Goal: Task Accomplishment & Management: Manage account settings

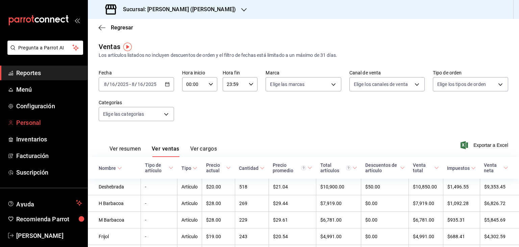
click at [30, 122] on span "Personal" at bounding box center [49, 122] width 66 height 9
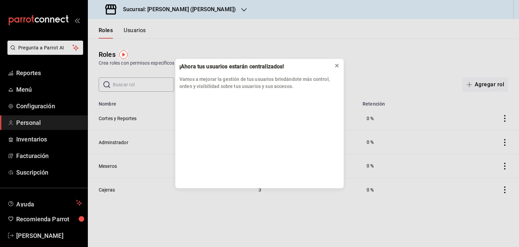
click at [336, 67] on icon at bounding box center [336, 65] width 5 height 5
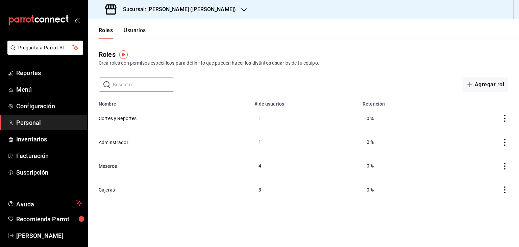
click at [241, 10] on icon "button" at bounding box center [243, 9] width 5 height 5
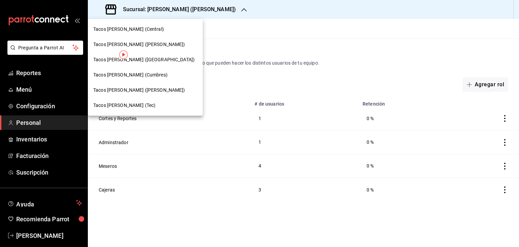
click at [123, 90] on span "Tacos [PERSON_NAME] ([PERSON_NAME])" at bounding box center [139, 89] width 92 height 7
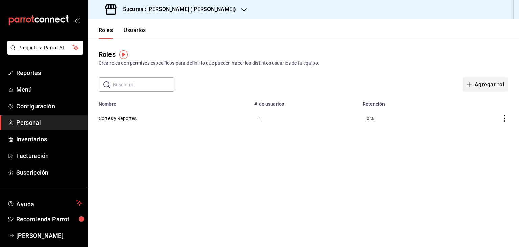
click at [481, 87] on button "Agregar rol" at bounding box center [485, 84] width 46 height 14
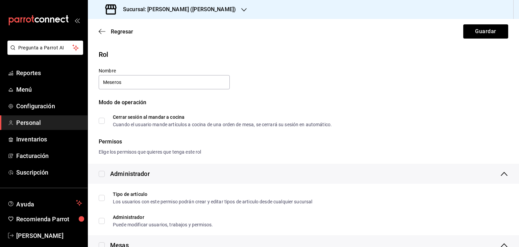
type input "Meseros"
click at [354, 111] on div "Modo de operación" at bounding box center [303, 106] width 409 height 16
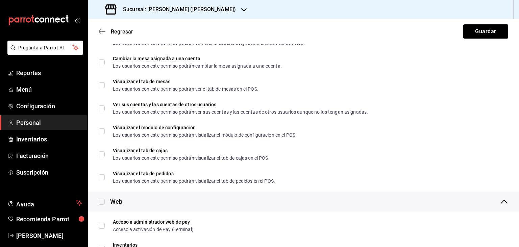
scroll to position [243, 0]
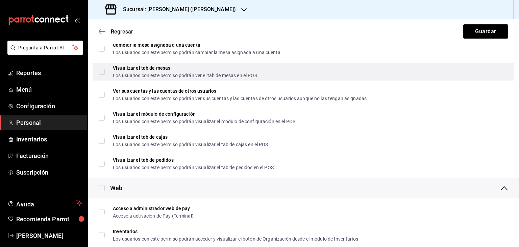
click at [104, 71] on input "Visualizar el tab de mesas Los usuarios con este permiso podrán ver el tab de m…" at bounding box center [102, 72] width 6 height 6
checkbox input "true"
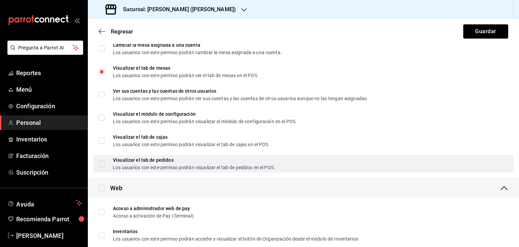
click at [102, 164] on input "Visualizar el tab de pedidos Los usuarios con este permiso podrán visualizar el…" at bounding box center [102, 163] width 6 height 6
checkbox input "true"
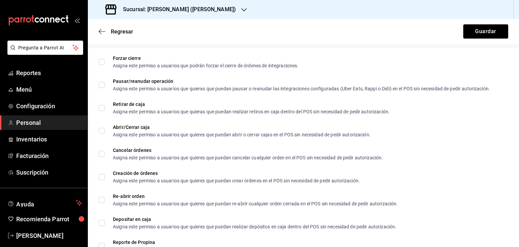
scroll to position [676, 0]
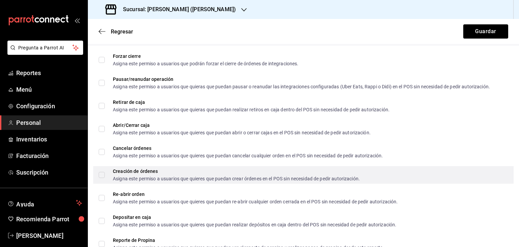
click at [103, 174] on input "Creación de órdenes Asigna este permiso a usuarios que quieres que puedan crear…" at bounding box center [102, 175] width 6 height 6
checkbox input "true"
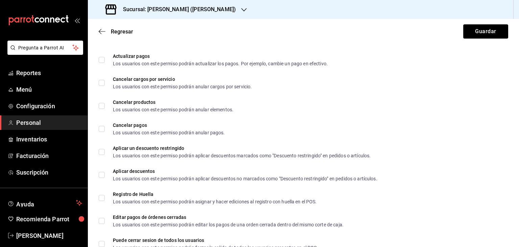
scroll to position [892, 0]
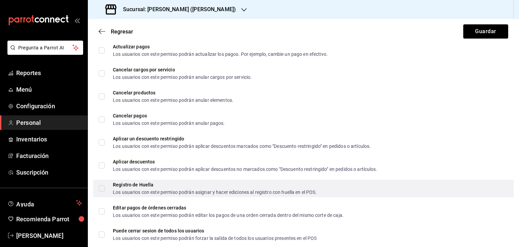
click at [103, 188] on input "Registro de Huella Los usuarios con este permiso podrán asignar y hacer edicion…" at bounding box center [102, 188] width 6 height 6
checkbox input "true"
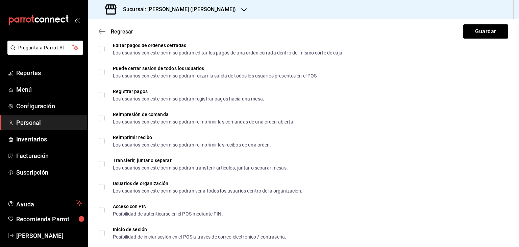
scroll to position [1088, 0]
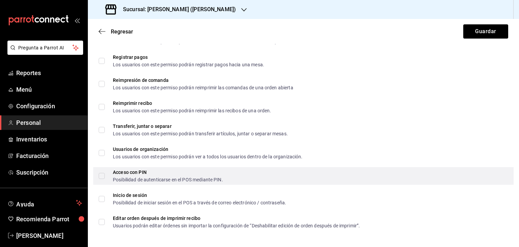
click at [103, 177] on input "Acceso con PIN Posibilidad de autenticarse en el POS mediante PIN." at bounding box center [102, 176] width 6 height 6
checkbox input "true"
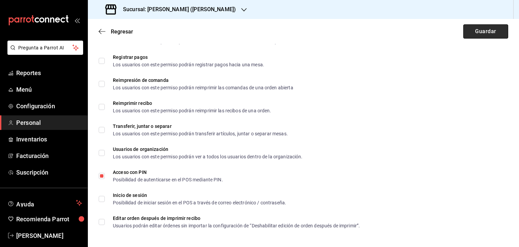
click at [486, 35] on button "Guardar" at bounding box center [485, 31] width 45 height 14
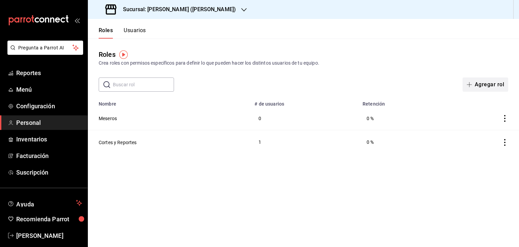
click at [491, 83] on button "Agregar rol" at bounding box center [485, 84] width 46 height 14
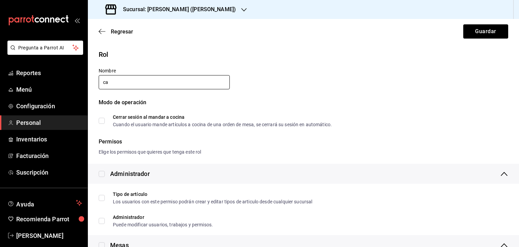
type input "Cajeras"
click at [351, 147] on div "Permisos Elige los permisos que quieres que tenga este rol" at bounding box center [303, 146] width 409 height 18
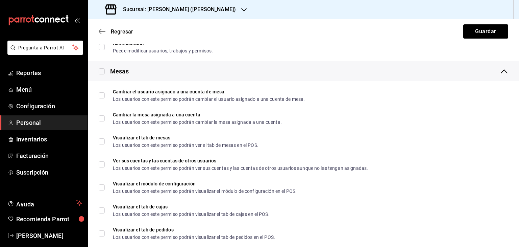
scroll to position [176, 0]
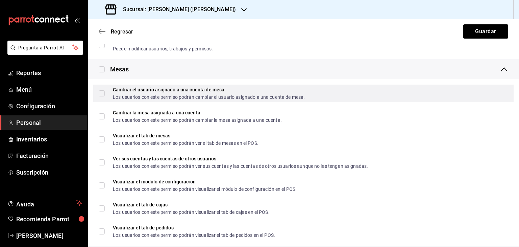
click at [101, 92] on input "Cambiar el usuario asignado a una cuenta [PERSON_NAME] Los usuarios con este pe…" at bounding box center [102, 93] width 6 height 6
checkbox input "true"
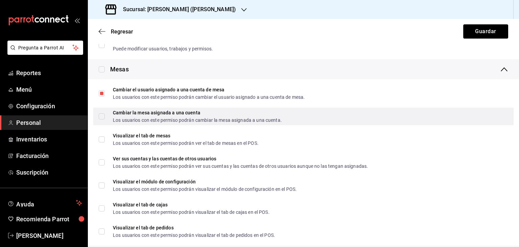
click at [102, 116] on input "Cambiar la mesa asignada a una cuenta Los usuarios con este permiso podrán camb…" at bounding box center [102, 116] width 6 height 6
checkbox input "true"
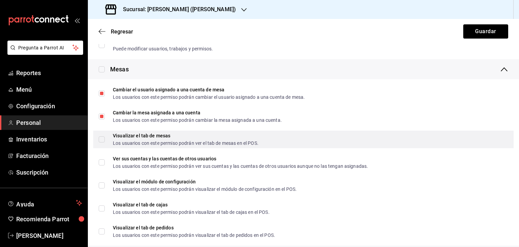
click at [103, 141] on input "Visualizar el tab de mesas Los usuarios con este permiso podrán ver el tab de m…" at bounding box center [102, 139] width 6 height 6
checkbox input "true"
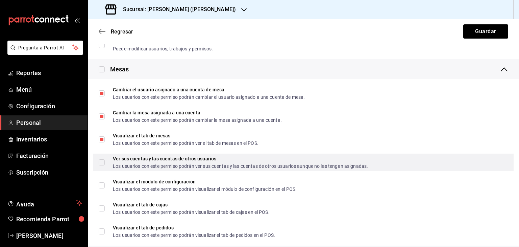
click at [104, 161] on input "Ver sus cuentas y las cuentas de otros usuarios Los usuarios con este permiso p…" at bounding box center [102, 162] width 6 height 6
checkbox input "true"
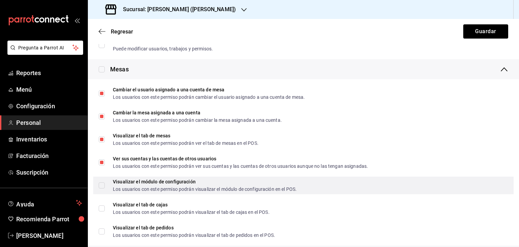
click at [100, 184] on input "Visualizar el módulo de configuración Los usuarios con este permiso podrán visu…" at bounding box center [102, 185] width 6 height 6
checkbox input "true"
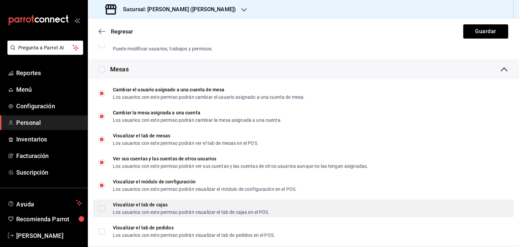
click at [101, 206] on input "Visualizar el tab [PERSON_NAME] Los usuarios con este permiso podrán visualizar…" at bounding box center [102, 208] width 6 height 6
checkbox input "true"
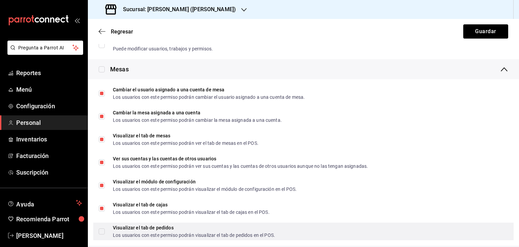
click at [101, 233] on input "Visualizar el tab de pedidos Los usuarios con este permiso podrán visualizar el…" at bounding box center [102, 231] width 6 height 6
checkbox input "true"
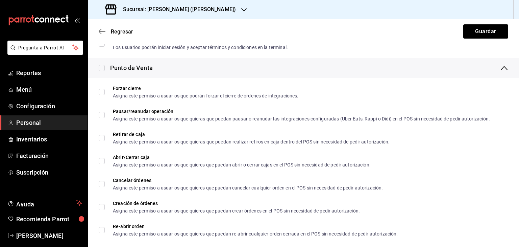
scroll to position [716, 0]
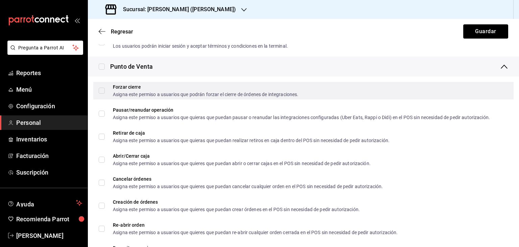
click at [103, 90] on input "Forzar cierre Asigna este permiso a usuarios que podrán forzar el cierre de órd…" at bounding box center [102, 90] width 6 height 6
checkbox input "true"
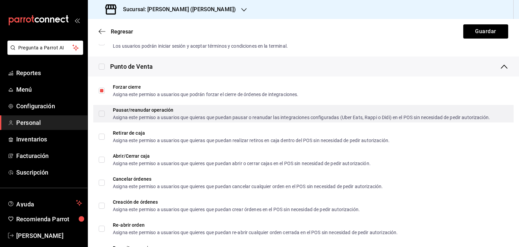
click at [101, 116] on input "Pausar/reanudar operación Asigna este permiso a usuarios que quieras que puedan…" at bounding box center [102, 113] width 6 height 6
checkbox input "true"
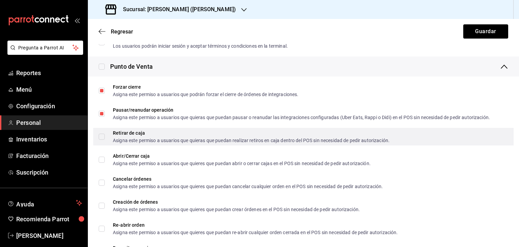
click at [102, 137] on input "Retirar de caja Asigna este permiso a usuarios que quieras que puedan realizar …" at bounding box center [102, 136] width 6 height 6
checkbox input "true"
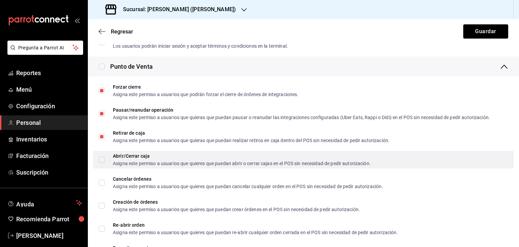
click at [101, 161] on input "Abrir/Cerrar caja Asigna este permiso a usuarios que quieres que puedan abrir o…" at bounding box center [102, 159] width 6 height 6
checkbox input "true"
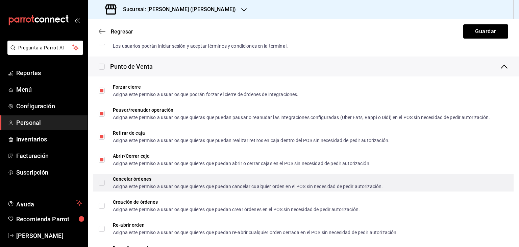
click at [101, 182] on input "Cancelar órdenes Asigna este permiso a usuarios que quieres que puedan cancelar…" at bounding box center [102, 182] width 6 height 6
checkbox input "true"
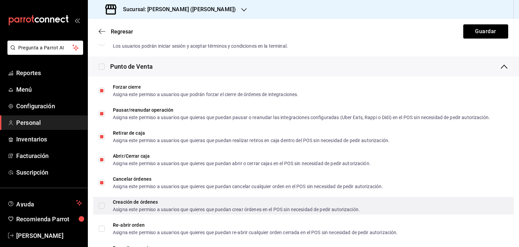
click at [100, 209] on label "Creación de órdenes Asigna este permiso a usuarios que quieres que puedan crear…" at bounding box center [229, 205] width 261 height 12
click at [100, 208] on input "Creación de órdenes Asigna este permiso a usuarios que quieres que puedan crear…" at bounding box center [102, 205] width 6 height 6
click at [103, 204] on input "Creación de órdenes Asigna este permiso a usuarios que quieres que puedan crear…" at bounding box center [102, 205] width 6 height 6
checkbox input "true"
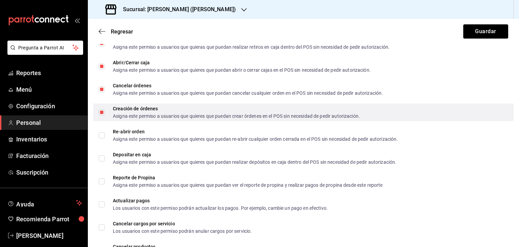
scroll to position [838, 0]
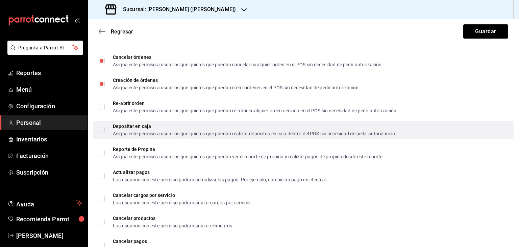
click at [101, 128] on input "Depositar en caja Asigna este permiso a usuarios que quieres que puedan realiza…" at bounding box center [102, 130] width 6 height 6
checkbox input "true"
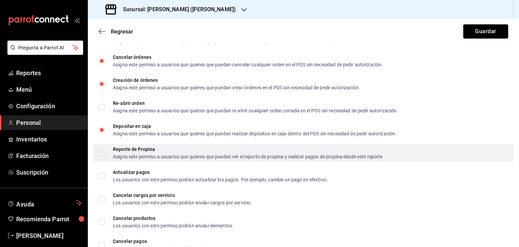
click at [102, 150] on input "Reporte de Propina Asigna este permiso a usuarios que quieres que puedan ver el…" at bounding box center [102, 153] width 6 height 6
checkbox input "true"
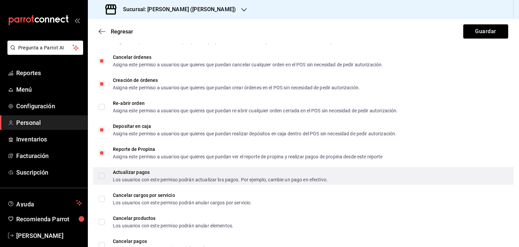
click at [102, 175] on input "Actualizar pagos Los usuarios con este permiso podrán actualizar los pagos. Por…" at bounding box center [102, 176] width 6 height 6
checkbox input "true"
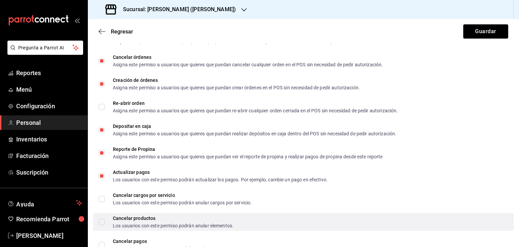
click at [97, 219] on div "Cancelar productos Los usuarios con este permiso podrán anular elementos." at bounding box center [303, 222] width 420 height 18
checkbox input "true"
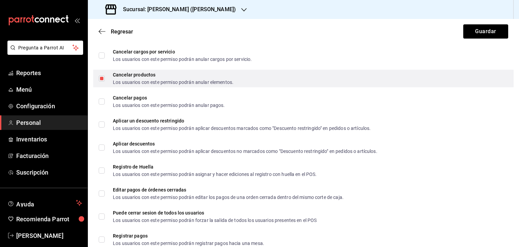
scroll to position [1000, 0]
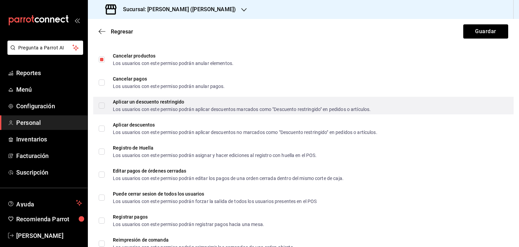
click at [103, 103] on input "Aplicar un descuento restringido Los usuarios con este permiso podrán aplicar d…" at bounding box center [102, 105] width 6 height 6
checkbox input "true"
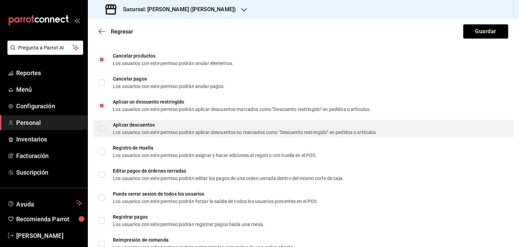
click at [101, 128] on input "Aplicar descuentos Los usuarios con este permiso podrán aplicar descuentos no m…" at bounding box center [102, 128] width 6 height 6
checkbox input "true"
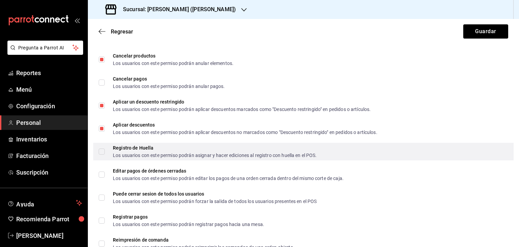
click at [100, 150] on input "Registro de Huella Los usuarios con este permiso podrán asignar y hacer edicion…" at bounding box center [102, 151] width 6 height 6
checkbox input "true"
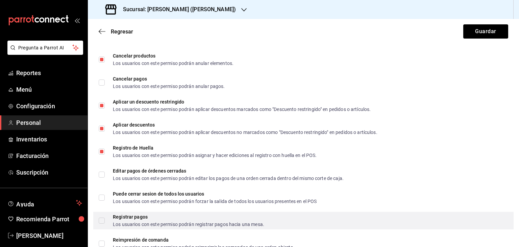
click at [101, 219] on input "Registrar pagos Los usuarios con este permiso podrán registrar pagos hacia una …" at bounding box center [102, 220] width 6 height 6
checkbox input "true"
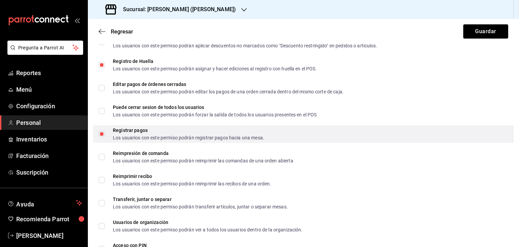
scroll to position [1122, 0]
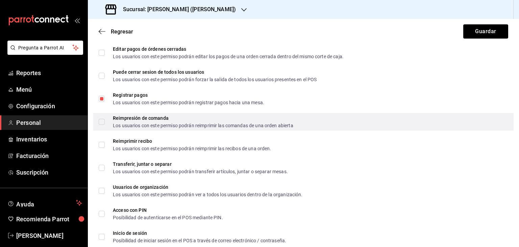
click at [104, 123] on input "Reimpresión de comanda Los usuarios con este permiso podrán reimprimir las coma…" at bounding box center [102, 122] width 6 height 6
checkbox input "true"
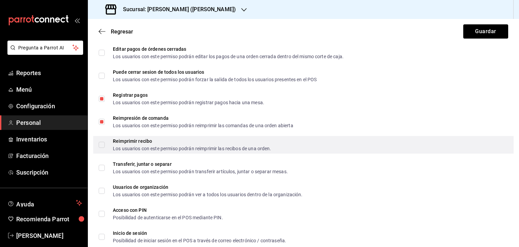
click at [104, 145] on input "Reimprimir recibo Los usuarios con este permiso podrán reimprimir las recibos d…" at bounding box center [102, 145] width 6 height 6
checkbox input "true"
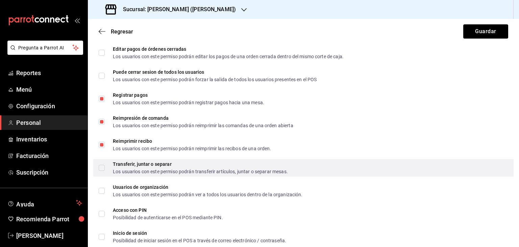
click at [102, 167] on input "Transferir, juntar o separar Los usuarios con este permiso podrán transferir ar…" at bounding box center [102, 168] width 6 height 6
checkbox input "true"
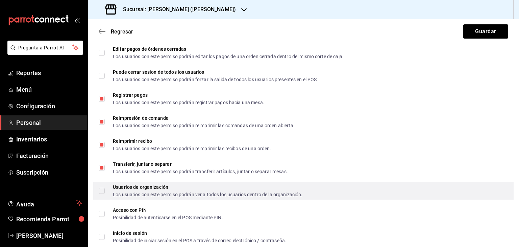
click at [99, 192] on input "Usuarios de organización Los usuarios con este permiso podrán ver a todos los u…" at bounding box center [102, 190] width 6 height 6
checkbox input "true"
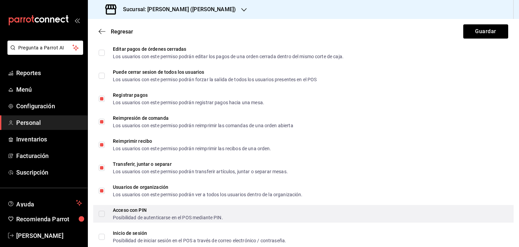
click at [98, 216] on div "Acceso con PIN Posibilidad de autenticarse en el POS mediante PIN." at bounding box center [303, 214] width 420 height 18
checkbox input "true"
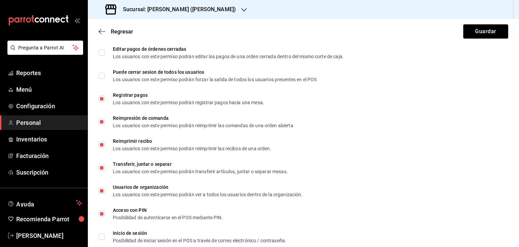
scroll to position [1159, 0]
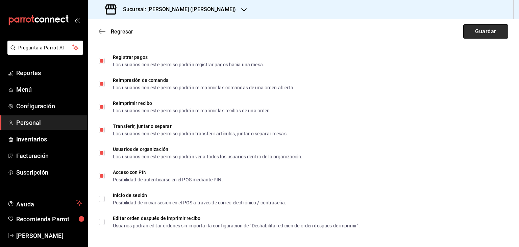
click at [478, 34] on button "Guardar" at bounding box center [485, 31] width 45 height 14
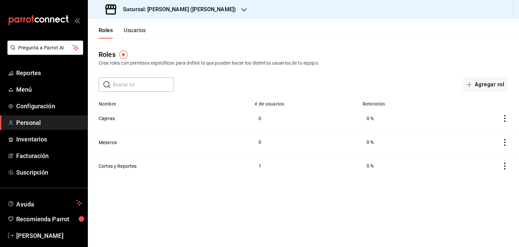
click at [153, 10] on h3 "Sucursal: [PERSON_NAME] ([PERSON_NAME])" at bounding box center [177, 9] width 118 height 8
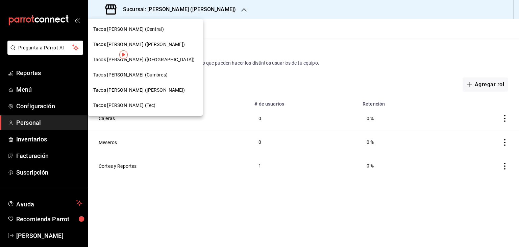
click at [132, 104] on span "Tacos [PERSON_NAME] (Tec)" at bounding box center [124, 105] width 62 height 7
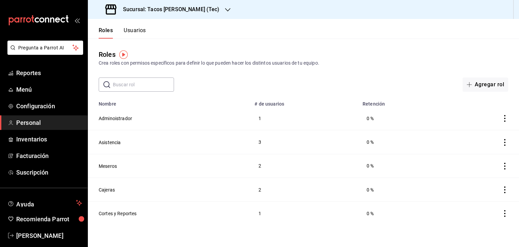
click at [225, 9] on icon "button" at bounding box center [227, 9] width 5 height 5
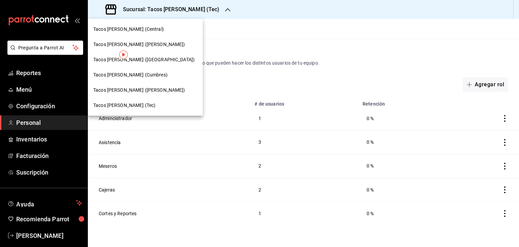
click at [144, 92] on span "Tacos [PERSON_NAME] ([PERSON_NAME])" at bounding box center [139, 89] width 92 height 7
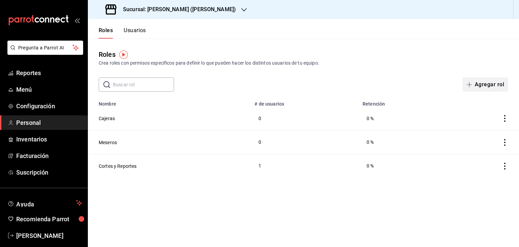
click at [474, 85] on span "button" at bounding box center [471, 84] width 8 height 5
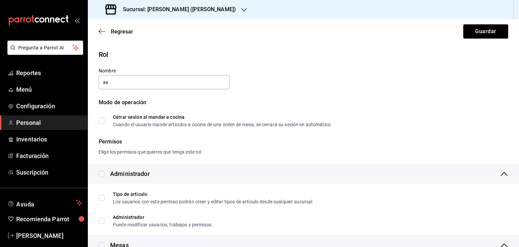
type input "a"
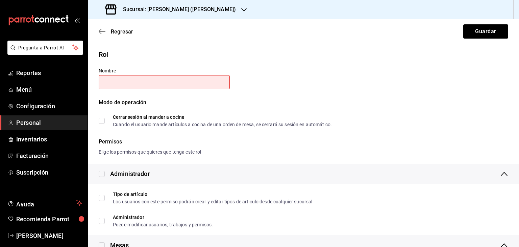
type input "a"
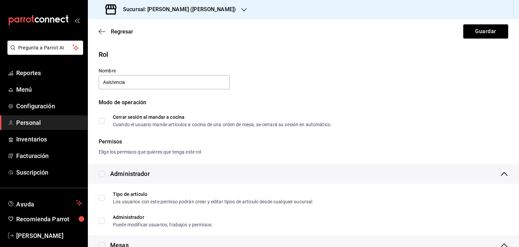
type input "Asistencia"
click at [382, 86] on div "Rol Nombre Asistencia Modo de operación Cerrar sesión al mandar a cocina Cuando…" at bounding box center [300, 83] width 418 height 85
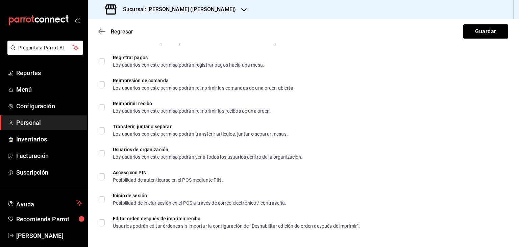
scroll to position [1159, 0]
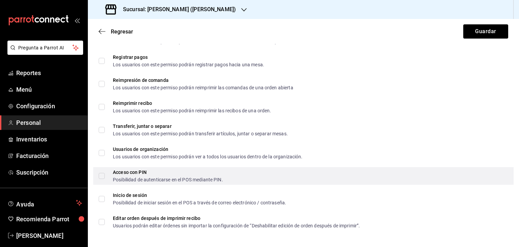
click at [102, 175] on input "Acceso con PIN Posibilidad de autenticarse en el POS mediante PIN." at bounding box center [102, 176] width 6 height 6
checkbox input "true"
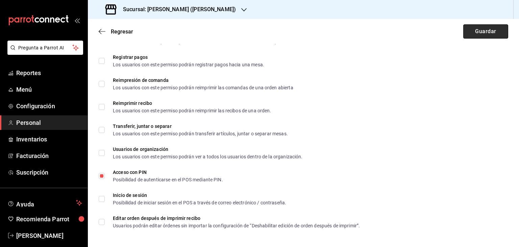
click at [472, 31] on button "Guardar" at bounding box center [485, 31] width 45 height 14
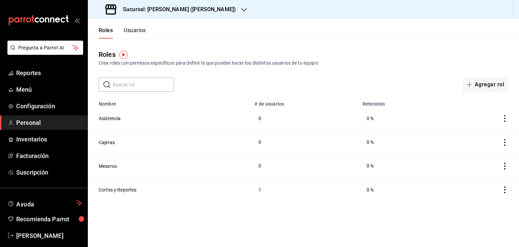
click at [136, 34] on button "Usuarios" at bounding box center [135, 32] width 22 height 11
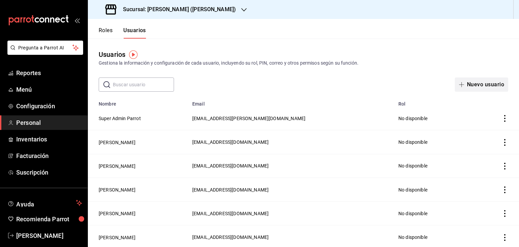
click at [489, 85] on button "Nuevo usuario" at bounding box center [481, 84] width 53 height 14
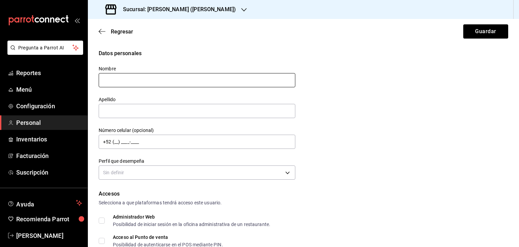
click at [173, 83] on input "text" at bounding box center [197, 80] width 197 height 14
type input "[PERSON_NAME]"
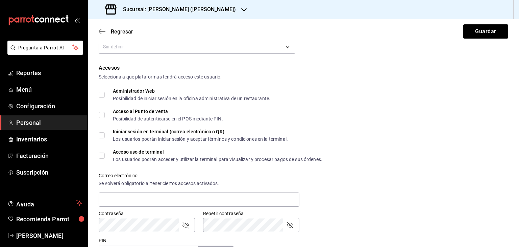
scroll to position [131, 0]
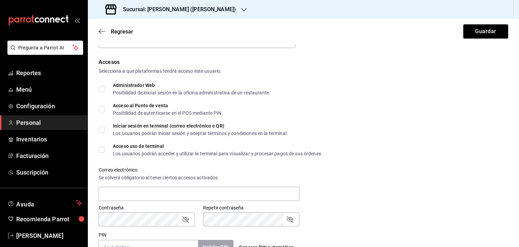
type input "[PERSON_NAME]"
click at [103, 109] on input "Acceso al Punto de venta Posibilidad de autenticarse en el POS mediante PIN." at bounding box center [102, 109] width 6 height 6
checkbox input "true"
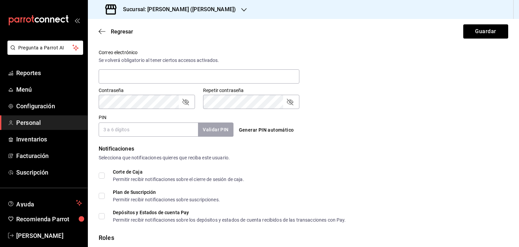
scroll to position [246, 0]
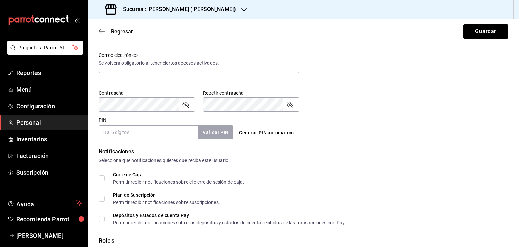
click at [108, 135] on input "PIN" at bounding box center [148, 132] width 99 height 14
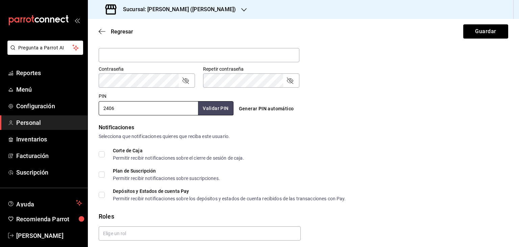
scroll to position [293, 0]
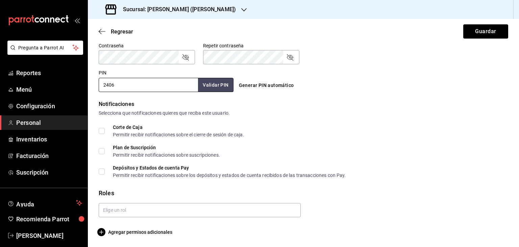
type input "2406"
click at [317, 130] on div "Corte de Caja Permitir recibir notificaciones sobre el cierre de sesión de caja." at bounding box center [303, 131] width 409 height 12
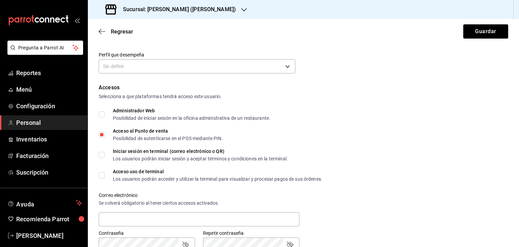
scroll to position [108, 0]
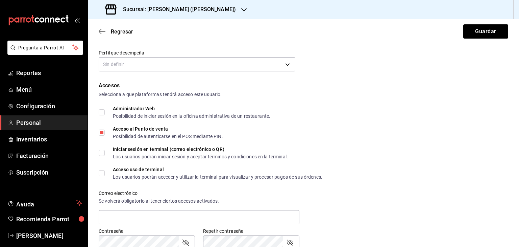
click at [102, 175] on input "Acceso uso de terminal Los usuarios podrán acceder y utilizar la terminal para …" at bounding box center [102, 173] width 6 height 6
checkbox input "true"
click at [327, 176] on div "Acceso uso de terminal Los usuarios podrán acceder y utilizar la terminal para …" at bounding box center [303, 173] width 409 height 12
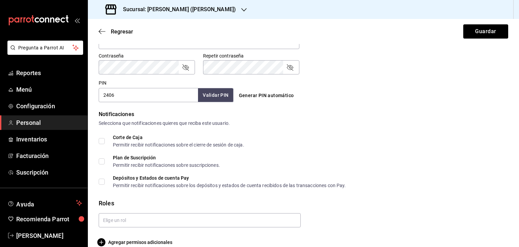
scroll to position [293, 0]
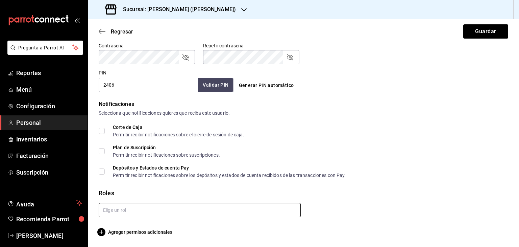
click at [193, 209] on input "text" at bounding box center [200, 210] width 202 height 14
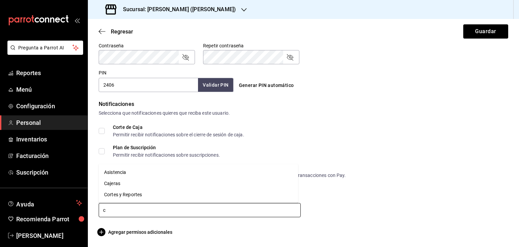
type input "ca"
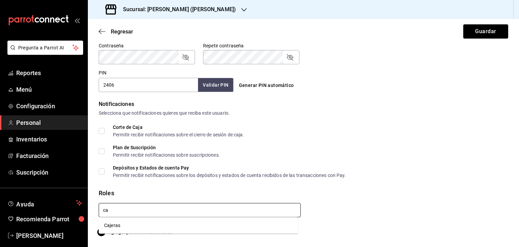
click at [174, 228] on li "Cajeras" at bounding box center [198, 225] width 199 height 11
click at [337, 206] on div "Cajeras" at bounding box center [300, 218] width 415 height 42
click at [371, 183] on form "Datos personales Nombre [PERSON_NAME] Apellido [PERSON_NAME] Número celular (op…" at bounding box center [303, 7] width 409 height 502
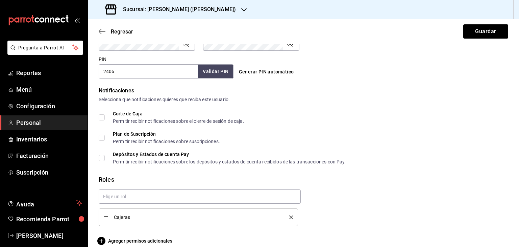
scroll to position [316, 0]
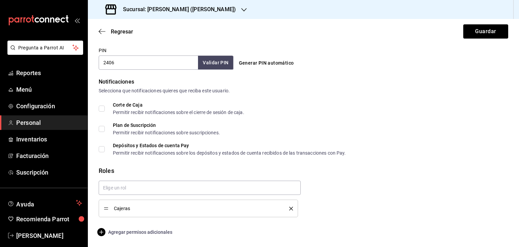
click at [153, 229] on span "Agregar permisos adicionales" at bounding box center [136, 232] width 74 height 8
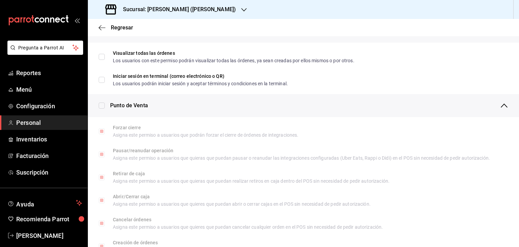
scroll to position [0, 0]
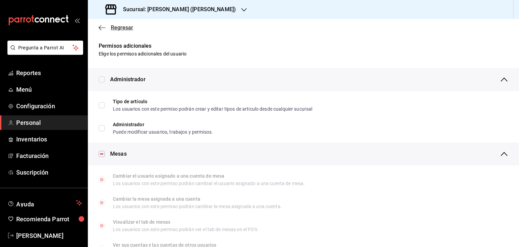
click at [101, 28] on icon "button" at bounding box center [102, 28] width 7 height 6
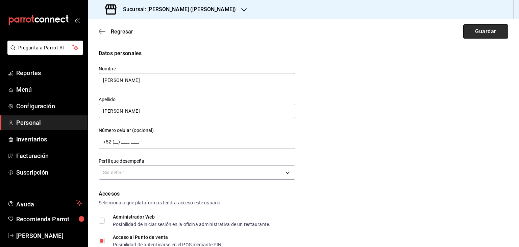
click at [482, 29] on button "Guardar" at bounding box center [485, 31] width 45 height 14
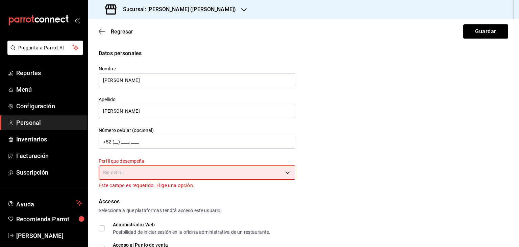
click at [284, 168] on body "Pregunta a Parrot AI Reportes Menú Configuración Personal Inventarios Facturaci…" at bounding box center [259, 123] width 519 height 247
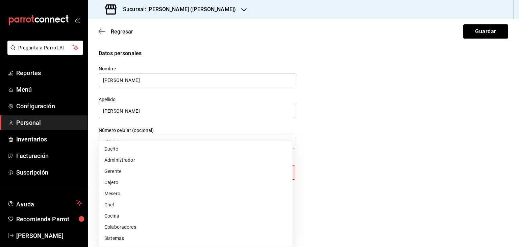
click at [199, 180] on li "Cajero" at bounding box center [195, 182] width 193 height 11
type input "CASHIER"
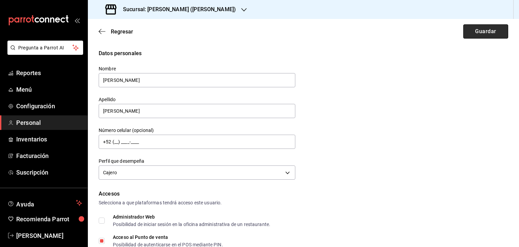
click at [495, 31] on button "Guardar" at bounding box center [485, 31] width 45 height 14
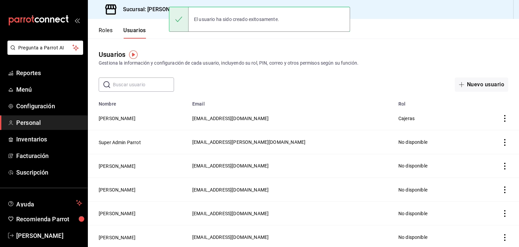
click at [504, 119] on icon "actions" at bounding box center [504, 118] width 1 height 7
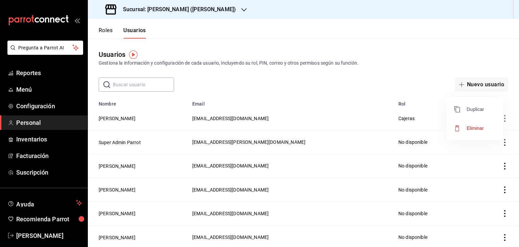
click at [481, 108] on span "Duplicar" at bounding box center [468, 109] width 29 height 8
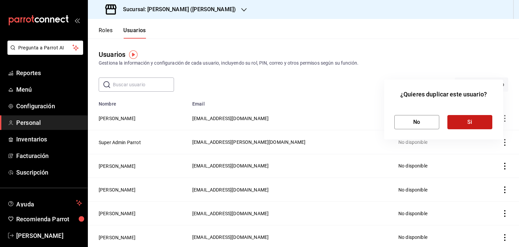
click at [460, 121] on button "Si" at bounding box center [469, 122] width 45 height 14
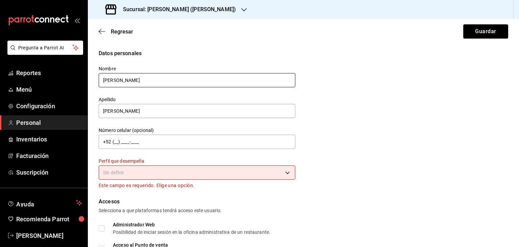
click at [151, 80] on input "[PERSON_NAME]" at bounding box center [197, 80] width 197 height 14
type input "J"
type input "[PERSON_NAME]"
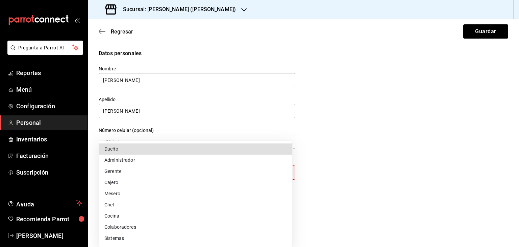
click at [222, 169] on body "Pregunta a Parrot AI Reportes Menú Configuración Personal Inventarios Facturaci…" at bounding box center [259, 123] width 519 height 247
click at [138, 181] on li "Cajero" at bounding box center [195, 182] width 193 height 11
type input "CASHIER"
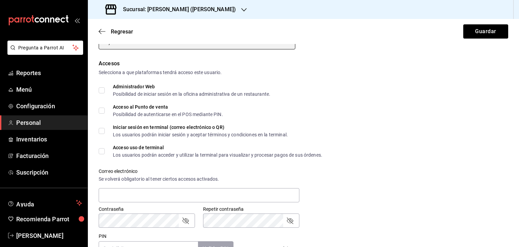
scroll to position [132, 0]
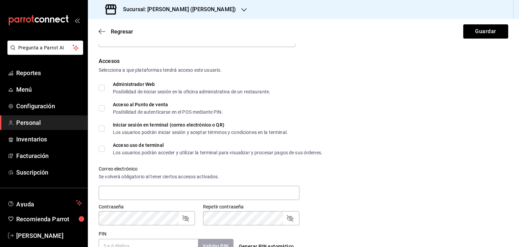
click at [101, 107] on input "Acceso al Punto de venta Posibilidad de autenticarse en el POS mediante PIN." at bounding box center [102, 108] width 6 height 6
checkbox input "true"
click at [103, 150] on input "Acceso uso de terminal Los usuarios podrán acceder y utilizar la terminal para …" at bounding box center [102, 149] width 6 height 6
checkbox input "true"
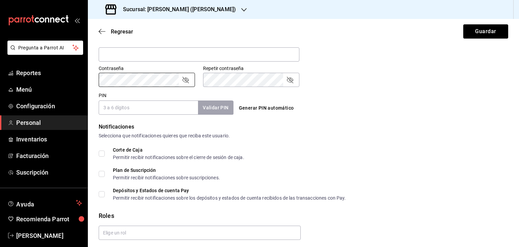
scroll to position [293, 0]
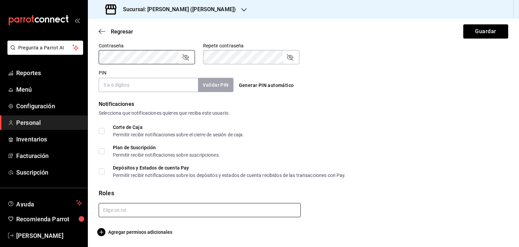
click at [235, 211] on input "text" at bounding box center [200, 210] width 202 height 14
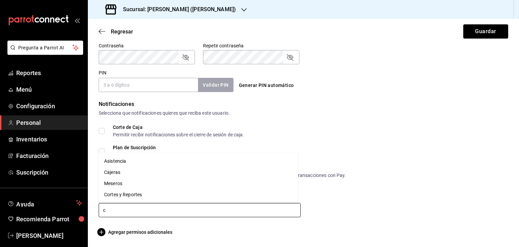
type input "ca"
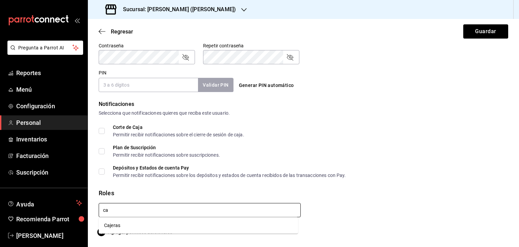
click at [180, 227] on li "Cajeras" at bounding box center [198, 225] width 199 height 11
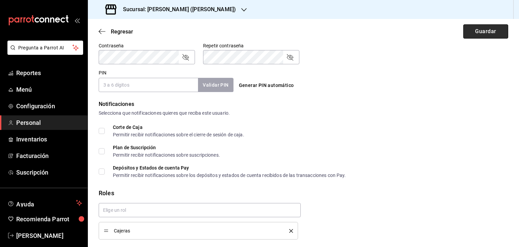
click at [470, 36] on button "Guardar" at bounding box center [485, 31] width 45 height 14
click at [110, 91] on input "PIN" at bounding box center [148, 85] width 99 height 14
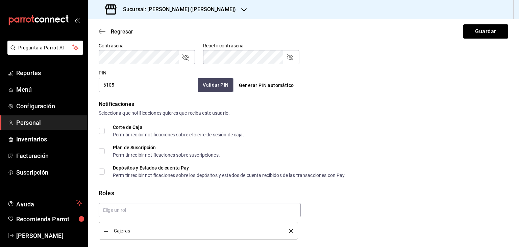
type input "6105"
click at [209, 80] on button "Validar PIN" at bounding box center [215, 85] width 36 height 15
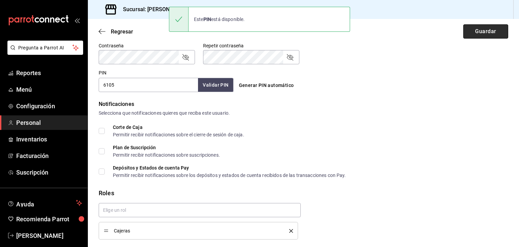
click at [475, 34] on button "Guardar" at bounding box center [485, 31] width 45 height 14
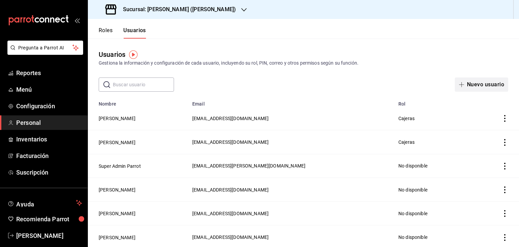
click at [473, 86] on button "Nuevo usuario" at bounding box center [481, 84] width 53 height 14
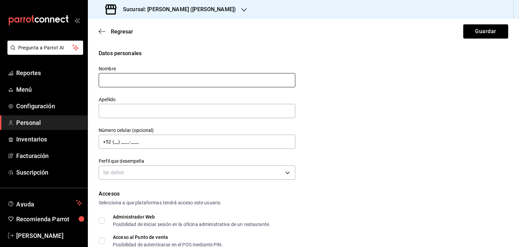
click at [190, 79] on input "text" at bounding box center [197, 80] width 197 height 14
type input "[PERSON_NAME]"
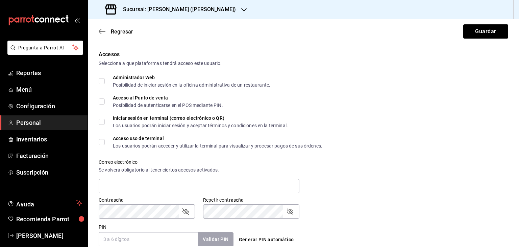
scroll to position [178, 0]
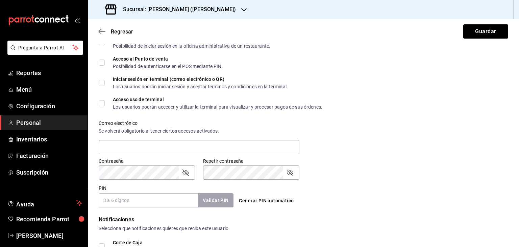
type input "[PERSON_NAME]"
click at [119, 200] on input "PIN" at bounding box center [148, 200] width 99 height 14
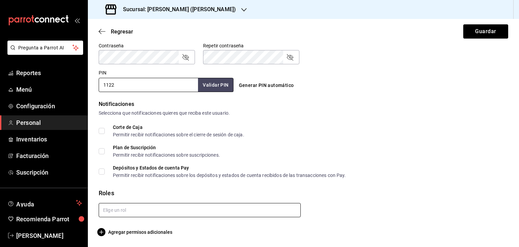
type input "1122"
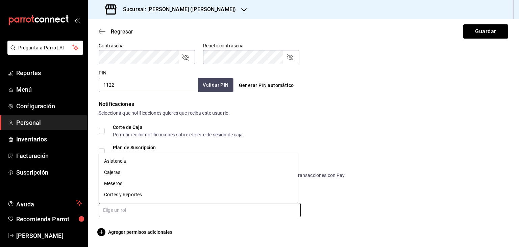
click at [170, 211] on input "text" at bounding box center [200, 210] width 202 height 14
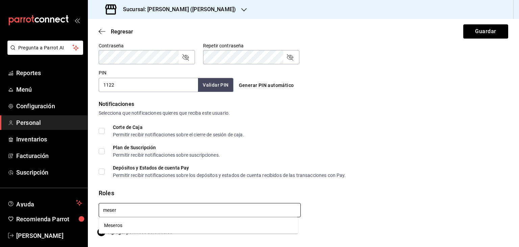
type input "mesero"
click at [160, 224] on li "Meseros" at bounding box center [198, 225] width 199 height 11
checkbox input "true"
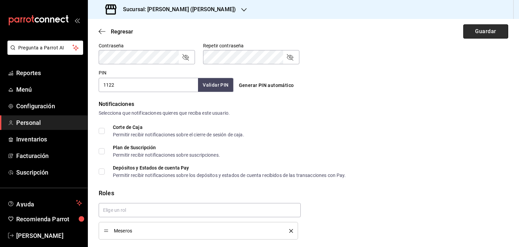
click at [480, 32] on button "Guardar" at bounding box center [485, 31] width 45 height 14
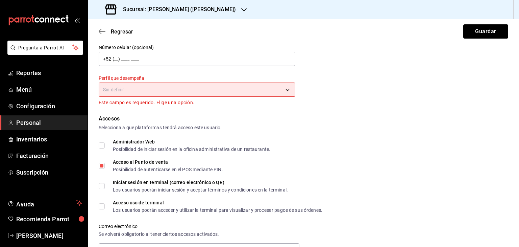
scroll to position [84, 0]
click at [100, 208] on label "Acceso uso de terminal Los usuarios podrán acceder y utilizar la terminal para …" at bounding box center [211, 205] width 224 height 12
click at [100, 208] on input "Acceso uso de terminal Los usuarios podrán acceder y utilizar la terminal para …" at bounding box center [102, 205] width 6 height 6
checkbox input "true"
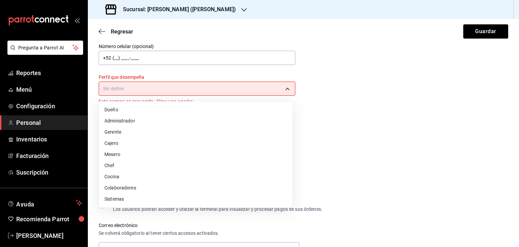
click at [184, 91] on body "Pregunta a Parrot AI Reportes Menú Configuración Personal Inventarios Facturaci…" at bounding box center [259, 123] width 519 height 247
click at [166, 152] on li "Mesero" at bounding box center [195, 154] width 193 height 11
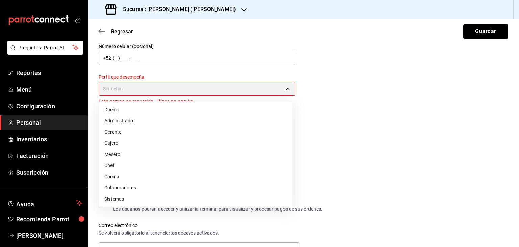
type input "WAITER"
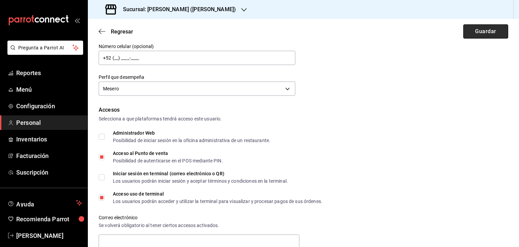
click at [481, 35] on button "Guardar" at bounding box center [485, 31] width 45 height 14
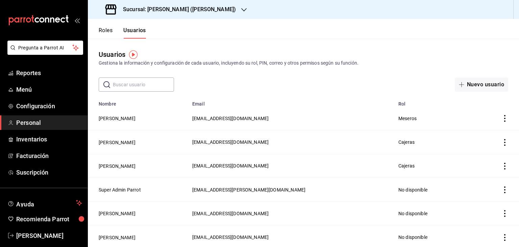
click at [501, 117] on icon "actions" at bounding box center [504, 118] width 7 height 7
click at [478, 109] on span "Duplicar" at bounding box center [468, 109] width 29 height 8
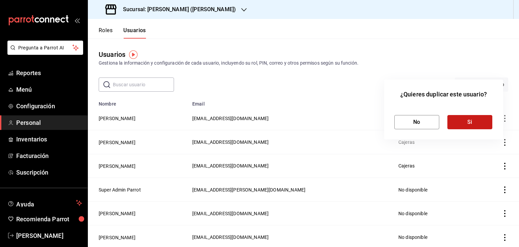
click at [467, 122] on button "Si" at bounding box center [469, 122] width 45 height 14
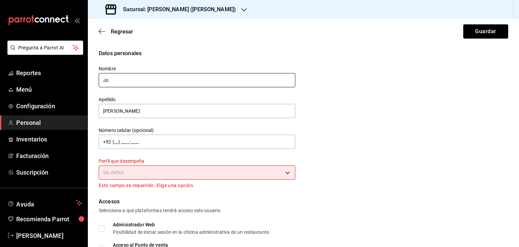
type input "J"
type input "Gerardpo"
type input "[PERSON_NAME]"
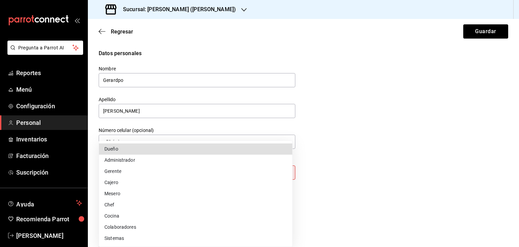
click at [144, 171] on body "Pregunta a Parrot AI Reportes Menú Configuración Personal Inventarios Facturaci…" at bounding box center [259, 123] width 519 height 247
click at [138, 192] on li "Mesero" at bounding box center [195, 193] width 193 height 11
type input "WAITER"
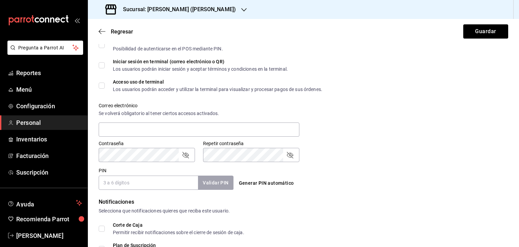
scroll to position [198, 0]
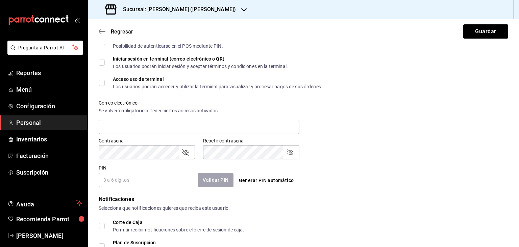
click at [116, 182] on input "PIN" at bounding box center [148, 180] width 99 height 14
type input "1123"
click at [101, 85] on input "Acceso uso de terminal Los usuarios podrán acceder y utilizar la terminal para …" at bounding box center [102, 83] width 6 height 6
checkbox input "true"
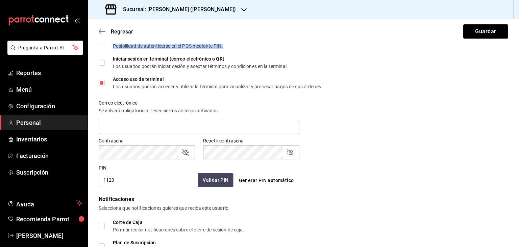
click at [156, 45] on div "Posibilidad de autenticarse en el POS mediante PIN." at bounding box center [168, 46] width 110 height 5
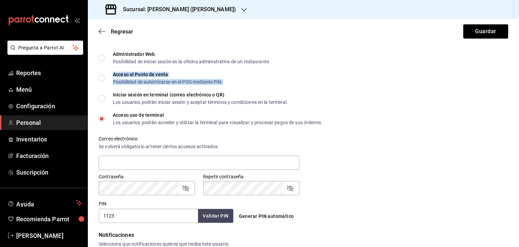
scroll to position [161, 0]
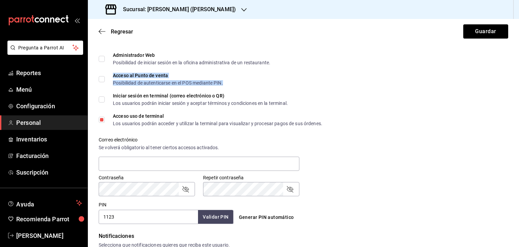
click at [105, 78] on span "Acceso al Punto de venta Posibilidad de autenticarse en el POS mediante PIN." at bounding box center [164, 79] width 118 height 12
click at [105, 78] on input "Acceso al Punto de venta Posibilidad de autenticarse en el POS mediante PIN." at bounding box center [102, 79] width 6 height 6
checkbox input "true"
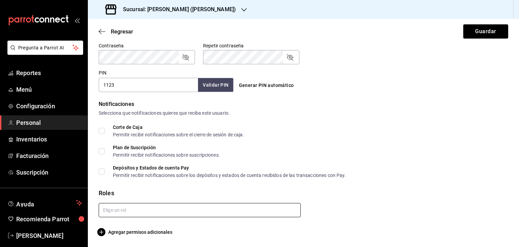
click at [202, 210] on input "text" at bounding box center [200, 210] width 202 height 14
type input "mes"
click at [200, 226] on li "Meseros" at bounding box center [198, 225] width 199 height 11
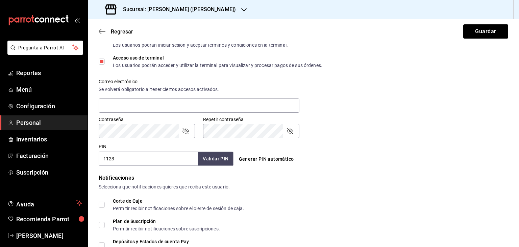
scroll to position [218, 0]
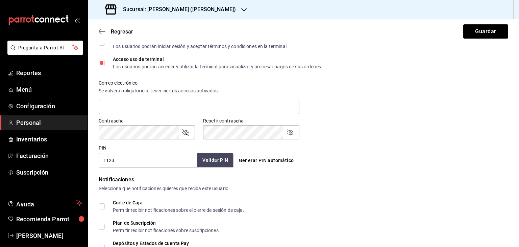
click at [207, 159] on button "Validar PIN" at bounding box center [215, 160] width 36 height 15
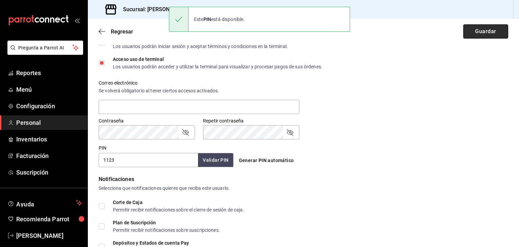
click at [495, 30] on button "Guardar" at bounding box center [485, 31] width 45 height 14
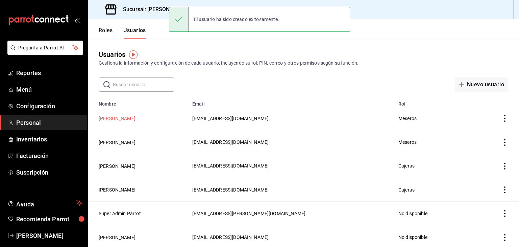
click at [131, 120] on button "[PERSON_NAME]" at bounding box center [117, 118] width 37 height 7
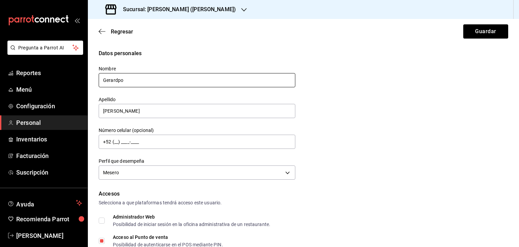
click at [120, 80] on input "Gerardpo" at bounding box center [197, 80] width 197 height 14
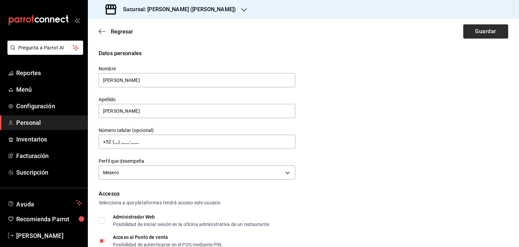
type input "[PERSON_NAME]"
click at [480, 34] on button "Guardar" at bounding box center [485, 31] width 45 height 14
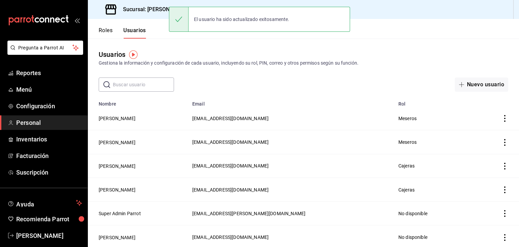
click at [504, 119] on icon "actions" at bounding box center [504, 118] width 1 height 7
click at [480, 108] on span "Duplicar" at bounding box center [468, 109] width 29 height 8
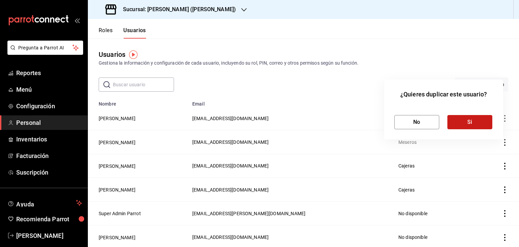
click at [463, 125] on button "Si" at bounding box center [469, 122] width 45 height 14
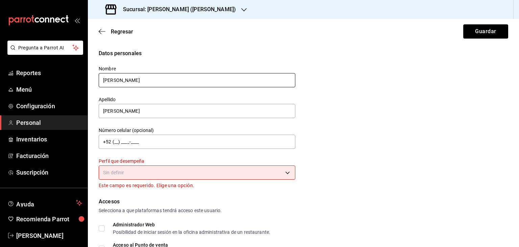
click at [129, 83] on input "[PERSON_NAME]" at bounding box center [197, 80] width 197 height 14
type input "G"
type input "[PERSON_NAME]"
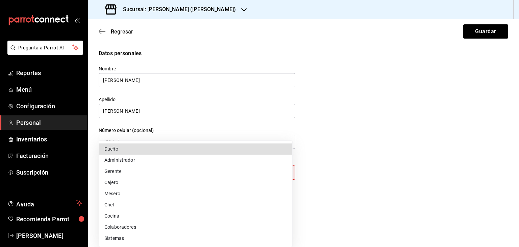
click at [151, 171] on body "Pregunta a Parrot AI Reportes Menú Configuración Personal Inventarios Facturaci…" at bounding box center [259, 123] width 519 height 247
click at [139, 190] on li "Mesero" at bounding box center [195, 193] width 193 height 11
type input "WAITER"
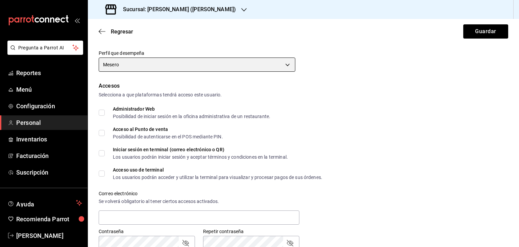
scroll to position [115, 0]
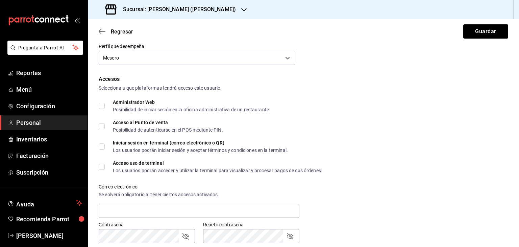
click at [103, 126] on input "Acceso al Punto de venta Posibilidad de autenticarse en el POS mediante PIN." at bounding box center [102, 126] width 6 height 6
checkbox input "true"
click at [103, 168] on input "Acceso uso de terminal Los usuarios podrán acceder y utilizar la terminal para …" at bounding box center [102, 166] width 6 height 6
checkbox input "true"
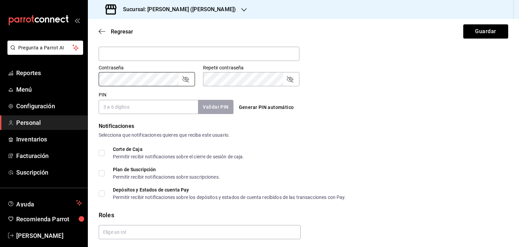
scroll to position [277, 0]
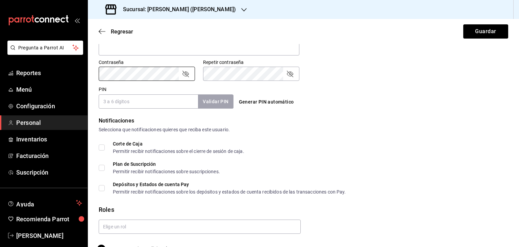
click at [112, 102] on input "PIN" at bounding box center [148, 101] width 99 height 14
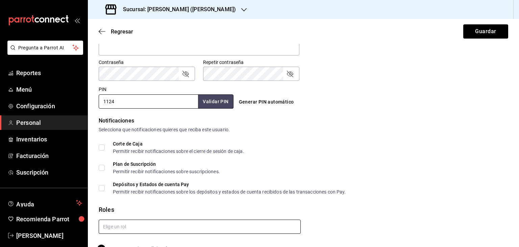
type input "1124"
click at [234, 226] on input "text" at bounding box center [200, 226] width 202 height 14
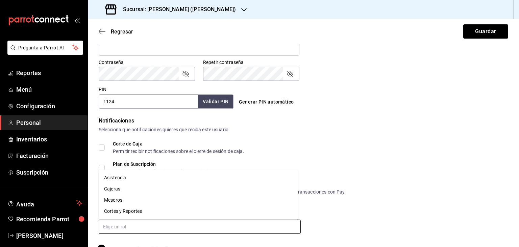
click at [153, 200] on li "Meseros" at bounding box center [198, 199] width 199 height 11
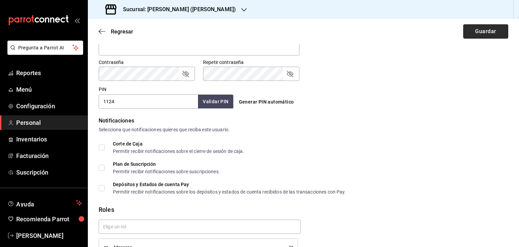
click at [476, 29] on button "Guardar" at bounding box center [485, 31] width 45 height 14
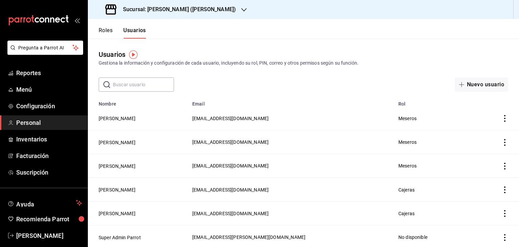
click at [501, 118] on icon "actions" at bounding box center [504, 118] width 7 height 7
click at [472, 111] on span "Duplicar" at bounding box center [468, 109] width 29 height 8
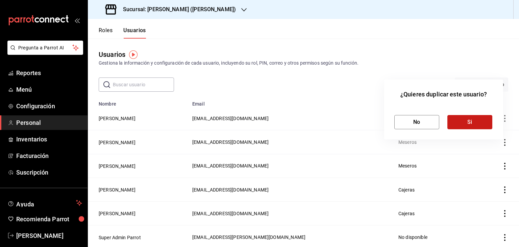
click at [457, 122] on button "Si" at bounding box center [469, 122] width 45 height 14
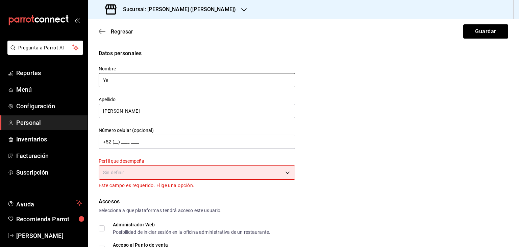
type input "Y"
type input "[PERSON_NAME]"
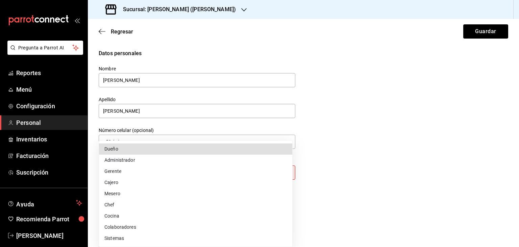
click at [163, 173] on body "Pregunta a Parrot AI Reportes Menú Configuración Personal Inventarios Facturaci…" at bounding box center [259, 123] width 519 height 247
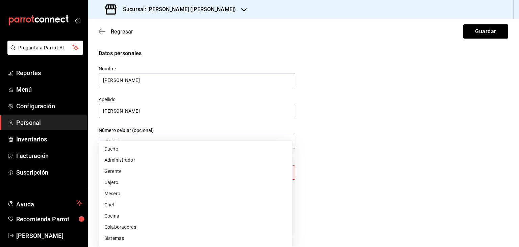
click at [145, 192] on li "Mesero" at bounding box center [195, 193] width 193 height 11
type input "WAITER"
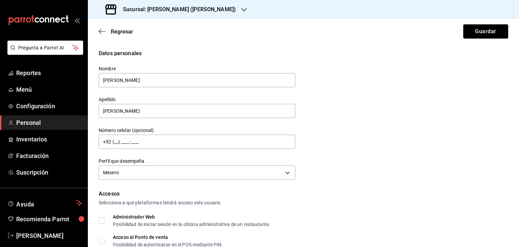
click at [348, 194] on div "Accesos" at bounding box center [303, 194] width 409 height 8
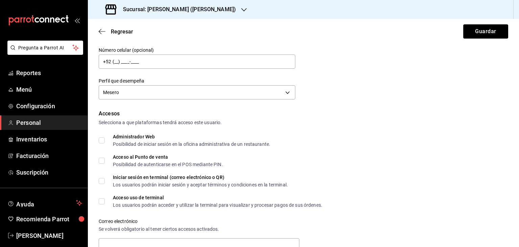
scroll to position [81, 0]
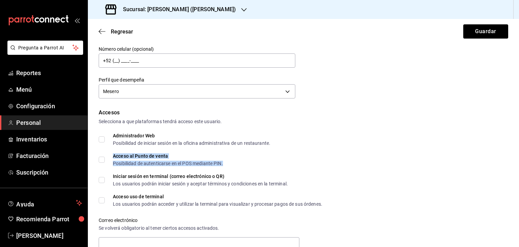
click at [113, 161] on div "Posibilidad de autenticarse en el POS mediante PIN." at bounding box center [168, 163] width 110 height 5
click at [100, 160] on input "Acceso al Punto de venta Posibilidad de autenticarse en el POS mediante PIN." at bounding box center [102, 159] width 6 height 6
checkbox input "true"
click at [101, 200] on input "Acceso uso de terminal Los usuarios podrán acceder y utilizar la terminal para …" at bounding box center [102, 200] width 6 height 6
checkbox input "true"
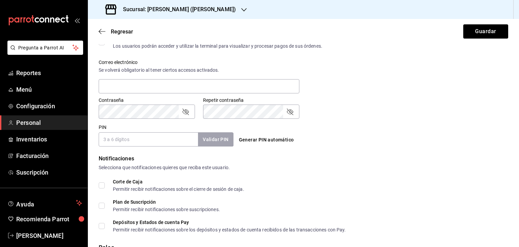
scroll to position [243, 0]
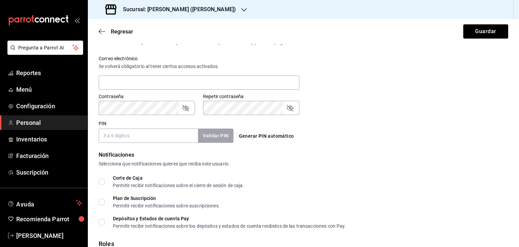
click at [137, 138] on input "PIN" at bounding box center [148, 135] width 99 height 14
type input "1125"
click at [221, 130] on button "Validar PIN" at bounding box center [215, 135] width 36 height 15
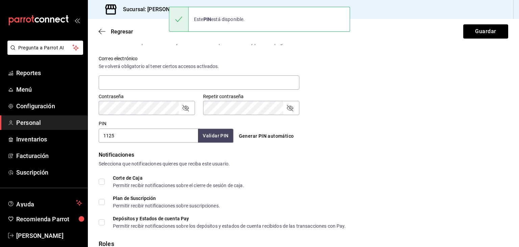
scroll to position [293, 0]
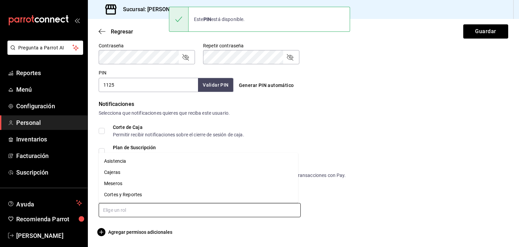
click at [154, 210] on input "text" at bounding box center [200, 210] width 202 height 14
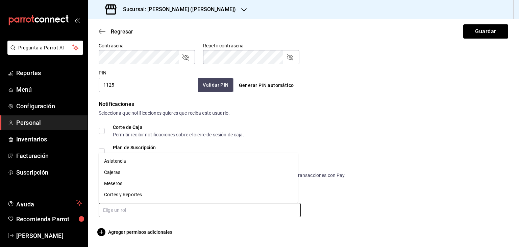
click at [125, 182] on li "Meseros" at bounding box center [198, 183] width 199 height 11
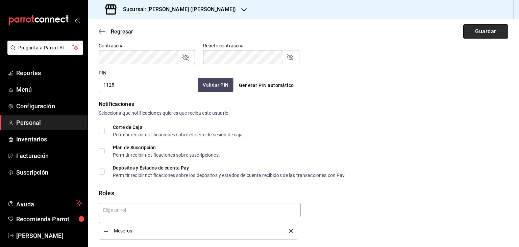
click at [489, 31] on button "Guardar" at bounding box center [485, 31] width 45 height 14
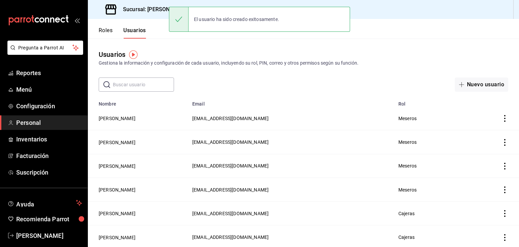
click at [501, 119] on icon "actions" at bounding box center [504, 118] width 7 height 7
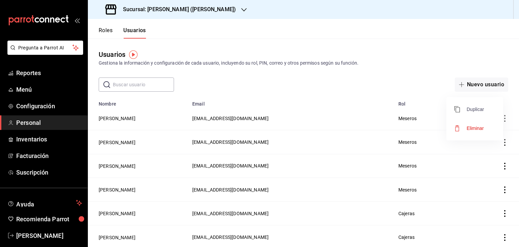
click at [475, 110] on span "Duplicar" at bounding box center [468, 109] width 29 height 8
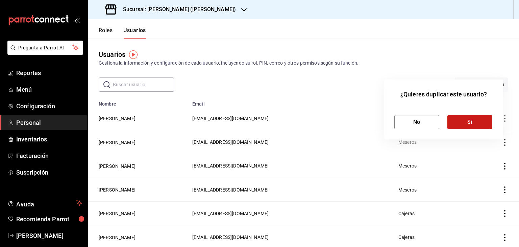
click at [470, 123] on button "Si" at bounding box center [469, 122] width 45 height 14
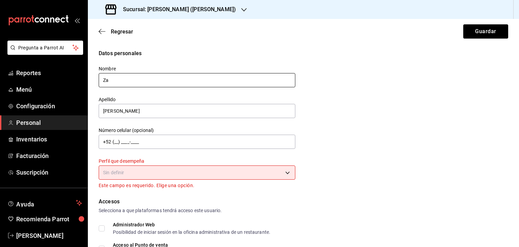
type input "Z"
type input "[PERSON_NAME]"
type input "R"
type input "[PERSON_NAME]"
click at [277, 172] on body "Pregunta a Parrot AI Reportes Menú Configuración Personal Inventarios Facturaci…" at bounding box center [259, 123] width 519 height 247
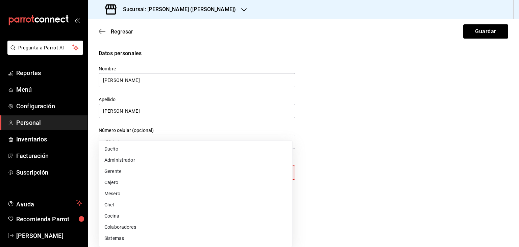
click at [166, 193] on li "Mesero" at bounding box center [195, 193] width 193 height 11
type input "WAITER"
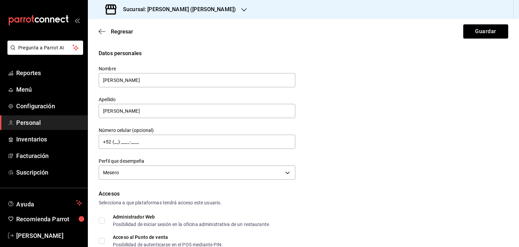
click at [450, 118] on div "Datos personales Nombre [PERSON_NAME] Apellido [PERSON_NAME] Número celular (op…" at bounding box center [303, 115] width 409 height 132
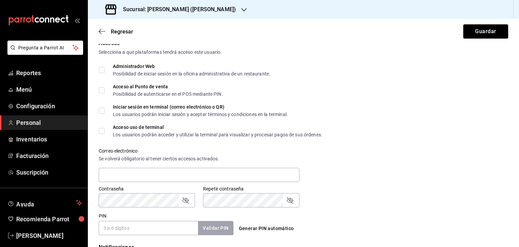
scroll to position [155, 0]
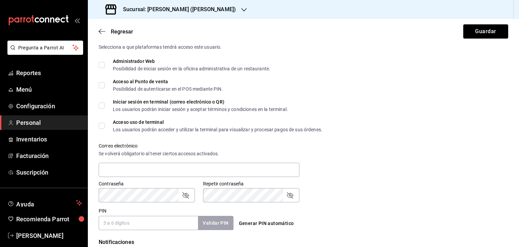
click at [100, 83] on input "Acceso al Punto de venta Posibilidad de autenticarse en el POS mediante PIN." at bounding box center [102, 85] width 6 height 6
checkbox input "true"
click at [103, 125] on input "Acceso uso de terminal Los usuarios podrán acceder y utilizar la terminal para …" at bounding box center [102, 126] width 6 height 6
checkbox input "true"
click at [125, 222] on input "PIN" at bounding box center [148, 223] width 99 height 14
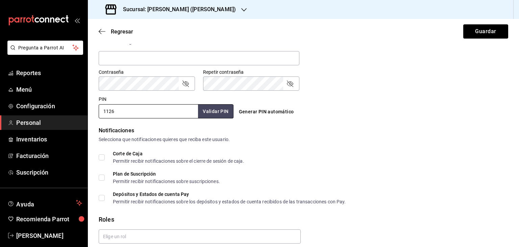
scroll to position [293, 0]
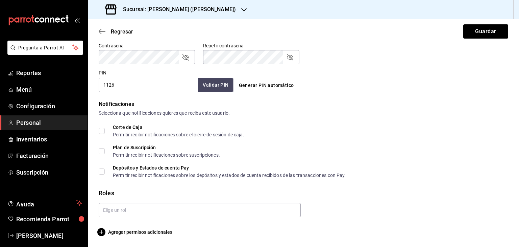
type input "1126"
click at [208, 84] on button "Validar PIN" at bounding box center [215, 85] width 36 height 15
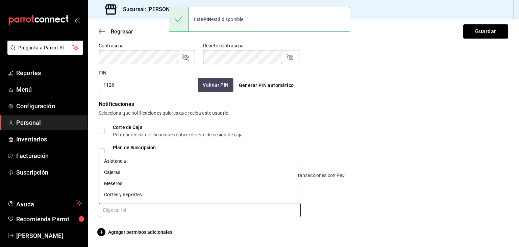
click at [163, 210] on input "text" at bounding box center [200, 210] width 202 height 14
click at [138, 185] on li "Meseros" at bounding box center [198, 183] width 199 height 11
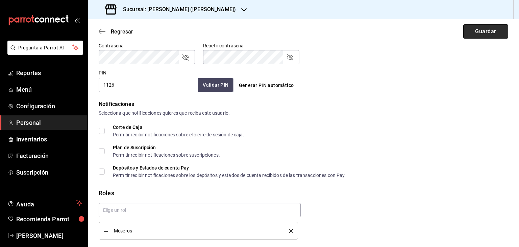
click at [474, 34] on button "Guardar" at bounding box center [485, 31] width 45 height 14
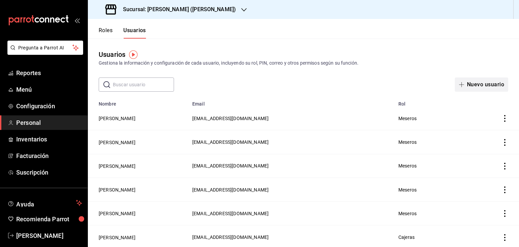
click at [474, 82] on button "Nuevo usuario" at bounding box center [481, 84] width 53 height 14
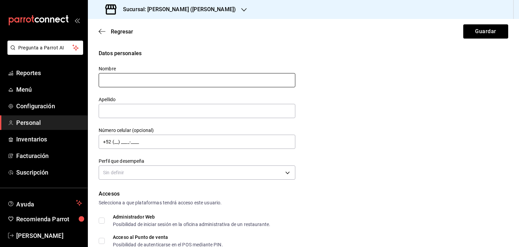
click at [173, 77] on input "text" at bounding box center [197, 80] width 197 height 14
type input "[PERSON_NAME]"
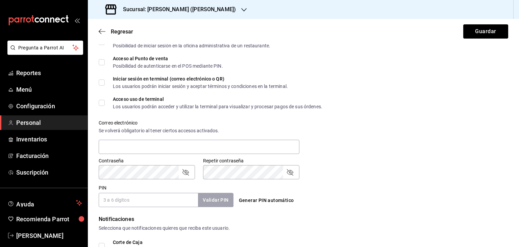
scroll to position [180, 0]
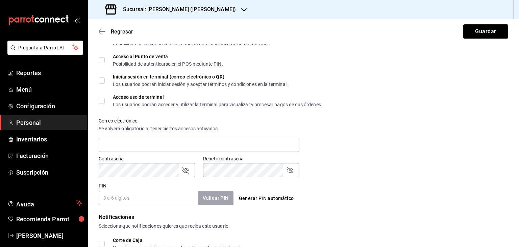
type input "[PERSON_NAME]"
click at [134, 201] on input "PIN" at bounding box center [148, 198] width 99 height 14
type input "1127"
click at [101, 60] on input "Acceso al Punto de venta Posibilidad de autenticarse en el POS mediante PIN." at bounding box center [102, 60] width 6 height 6
checkbox input "true"
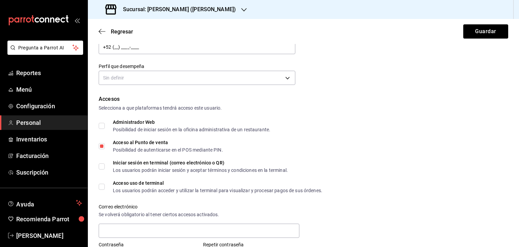
scroll to position [96, 0]
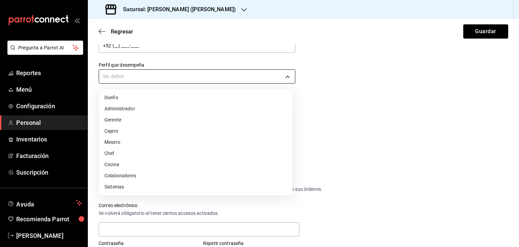
click at [223, 77] on body "Pregunta a Parrot AI Reportes Menú Configuración Personal Inventarios Facturaci…" at bounding box center [259, 123] width 519 height 247
click at [196, 174] on li "Colaboradores" at bounding box center [195, 175] width 193 height 11
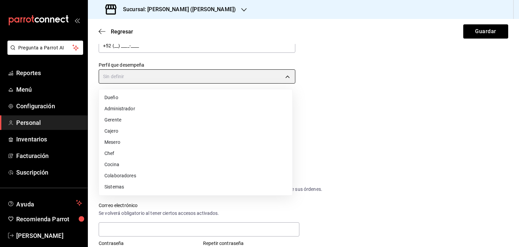
type input "STAFF"
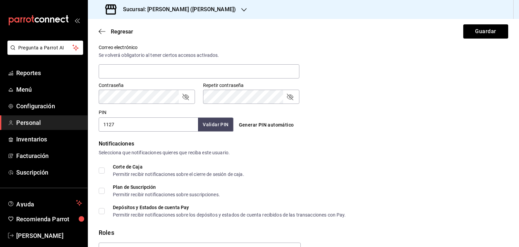
scroll to position [255, 0]
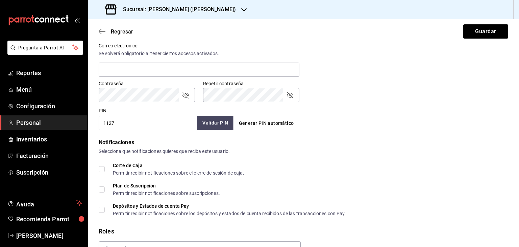
click at [215, 122] on button "Validar PIN" at bounding box center [215, 123] width 36 height 15
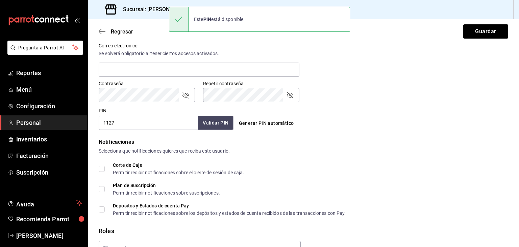
scroll to position [293, 0]
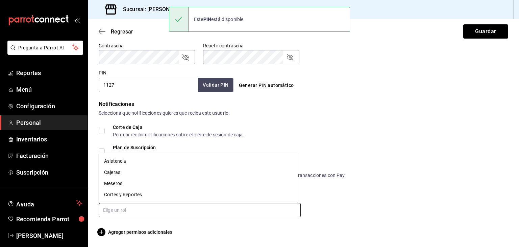
click at [196, 206] on input "text" at bounding box center [200, 210] width 202 height 14
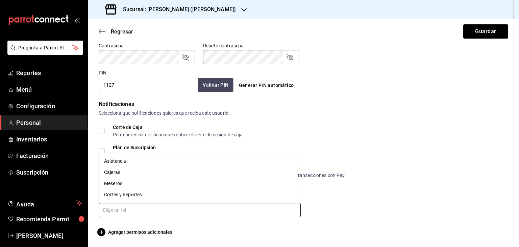
click at [176, 162] on li "Asistencia" at bounding box center [198, 160] width 199 height 11
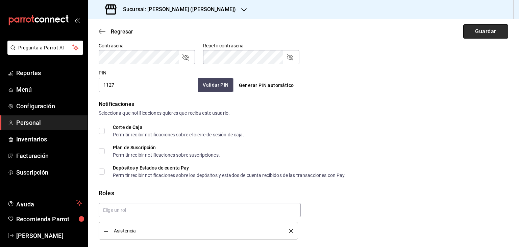
click at [492, 32] on button "Guardar" at bounding box center [485, 31] width 45 height 14
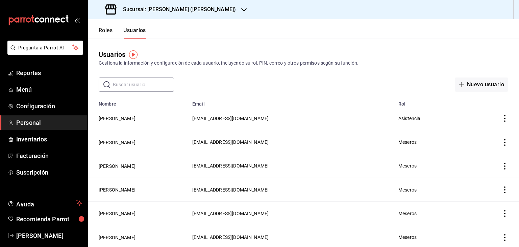
click at [131, 115] on td "[PERSON_NAME]" at bounding box center [138, 118] width 100 height 24
click at [131, 119] on button "[PERSON_NAME]" at bounding box center [117, 118] width 37 height 7
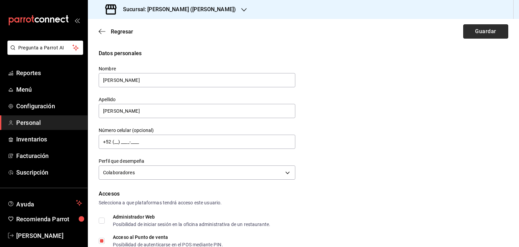
click at [484, 34] on button "Guardar" at bounding box center [485, 31] width 45 height 14
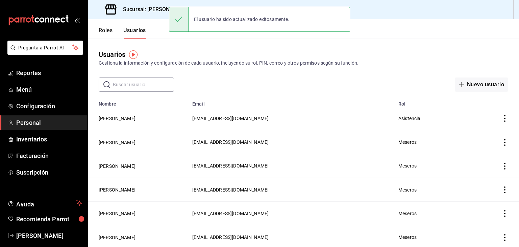
click at [501, 119] on icon "actions" at bounding box center [504, 118] width 7 height 7
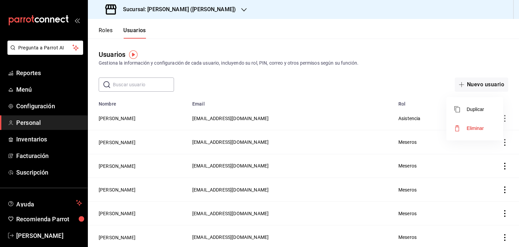
click at [486, 108] on li "Duplicar" at bounding box center [474, 109] width 57 height 19
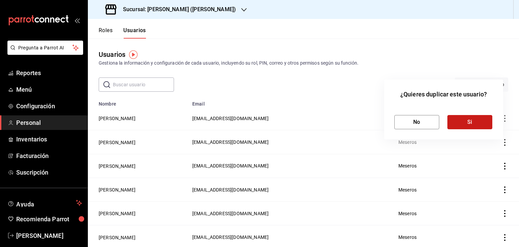
click at [463, 123] on button "Si" at bounding box center [469, 122] width 45 height 14
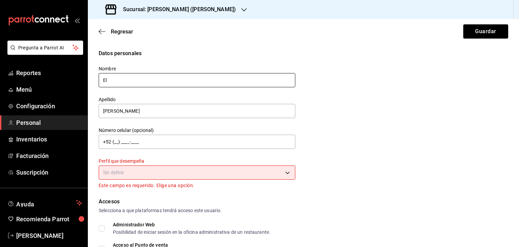
type input "E"
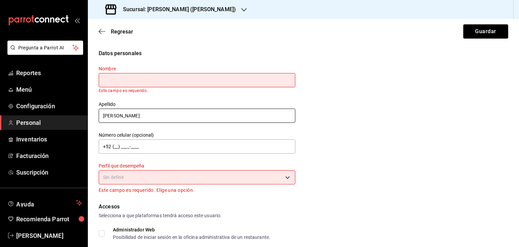
click at [160, 118] on input "[PERSON_NAME]" at bounding box center [197, 115] width 197 height 14
type input "V"
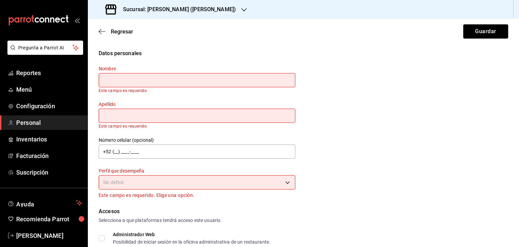
click at [134, 81] on input "text" at bounding box center [197, 80] width 197 height 14
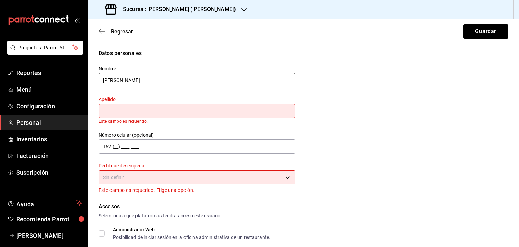
type input "[PERSON_NAME]"
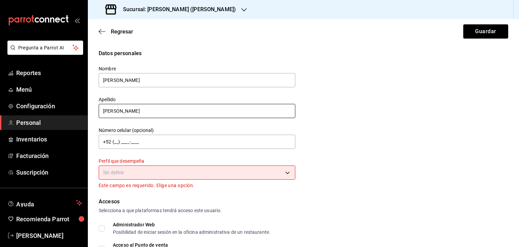
type input "[PERSON_NAME]"
click at [141, 167] on body "Pregunta a Parrot AI Reportes Menú Configuración Personal Inventarios Facturaci…" at bounding box center [259, 123] width 519 height 247
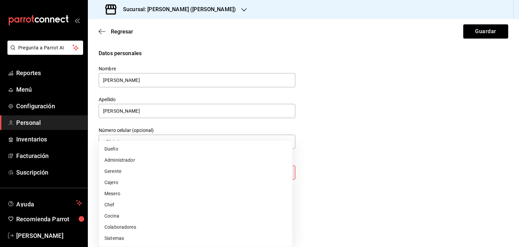
click at [137, 227] on li "Colaboradores" at bounding box center [195, 226] width 193 height 11
type input "STAFF"
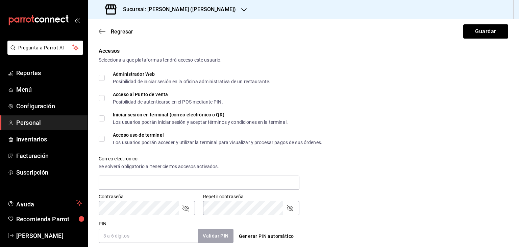
scroll to position [143, 0]
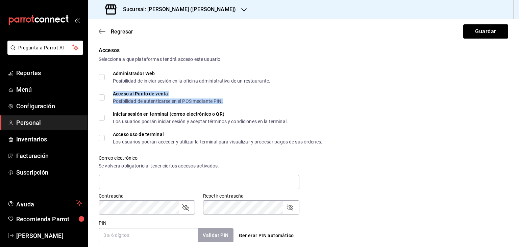
click at [129, 96] on div "Acceso al Punto de venta Posibilidad de autenticarse en el POS mediante PIN." at bounding box center [168, 97] width 110 height 12
click at [119, 231] on input "PIN" at bounding box center [148, 235] width 99 height 14
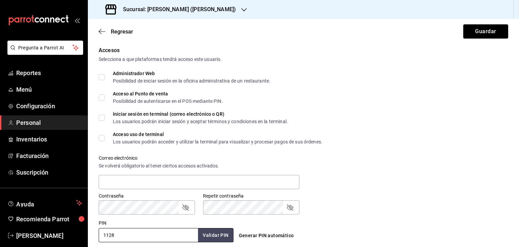
scroll to position [0, 0]
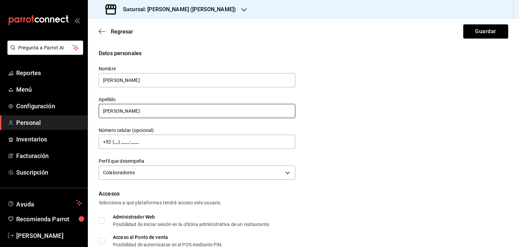
type input "1128"
click at [126, 111] on input "[PERSON_NAME]" at bounding box center [197, 111] width 197 height 14
type input "D"
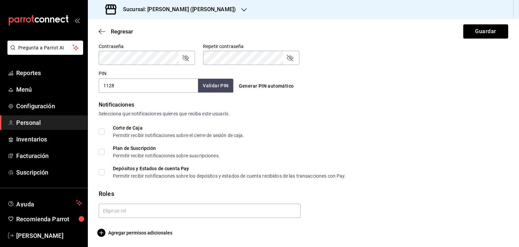
scroll to position [293, 0]
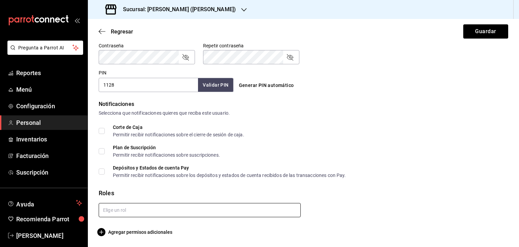
type input "[PERSON_NAME]"
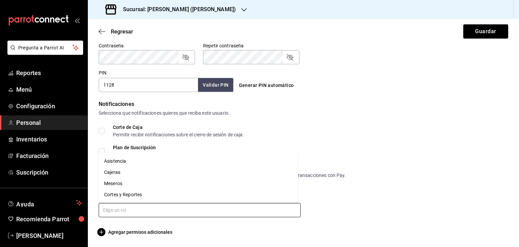
click at [191, 208] on input "text" at bounding box center [200, 210] width 202 height 14
click at [127, 162] on li "Asistencia" at bounding box center [198, 160] width 199 height 11
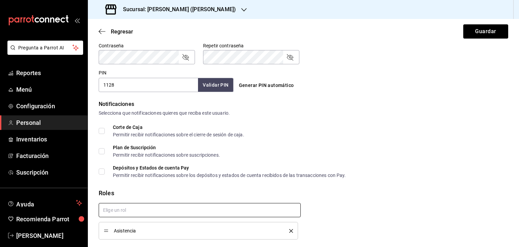
checkbox input "true"
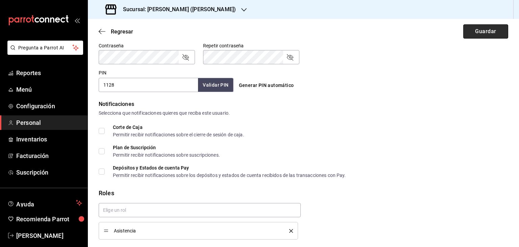
click at [482, 30] on button "Guardar" at bounding box center [485, 31] width 45 height 14
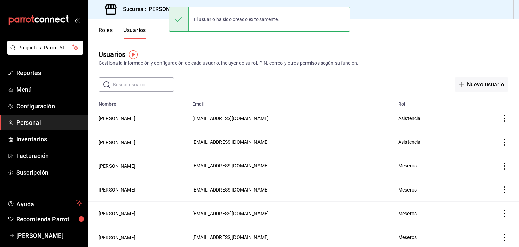
click at [501, 120] on icon "actions" at bounding box center [504, 118] width 7 height 7
click at [486, 109] on li "Duplicar" at bounding box center [474, 109] width 57 height 19
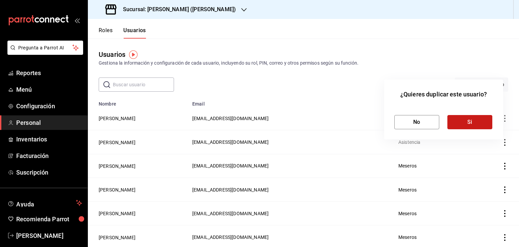
click at [477, 126] on button "Si" at bounding box center [469, 122] width 45 height 14
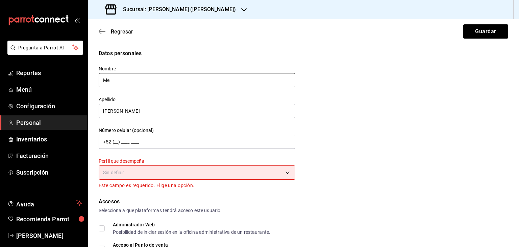
type input "M"
type input "[PERSON_NAME]"
drag, startPoint x: 168, startPoint y: 184, endPoint x: 169, endPoint y: 179, distance: 5.4
click at [169, 179] on div "Perfil que desempeña Sin definir Este campo es requerido. Elige una opción." at bounding box center [197, 173] width 197 height 31
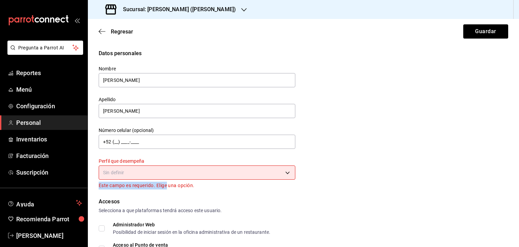
click at [169, 172] on body "Pregunta a Parrot AI Reportes Menú Configuración Personal Inventarios Facturaci…" at bounding box center [259, 123] width 519 height 247
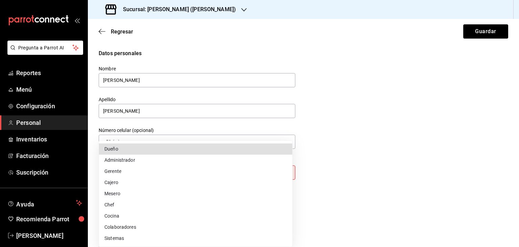
click at [136, 225] on li "Colaboradores" at bounding box center [195, 226] width 193 height 11
type input "STAFF"
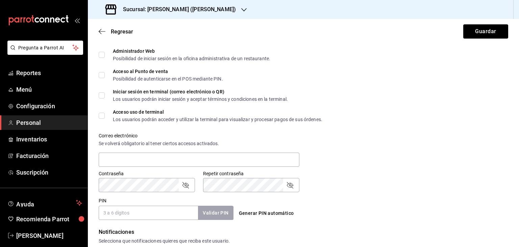
scroll to position [170, 0]
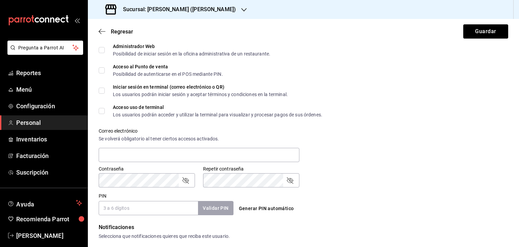
click at [103, 73] on input "Acceso al Punto de venta Posibilidad de autenticarse en el POS mediante PIN." at bounding box center [102, 70] width 6 height 6
checkbox input "true"
click at [139, 206] on input "PIN" at bounding box center [148, 208] width 99 height 14
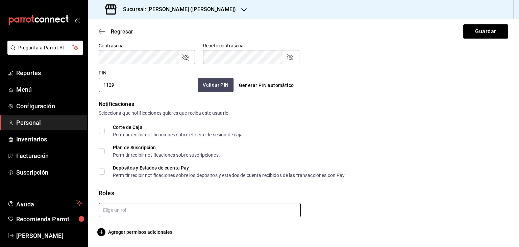
type input "1129"
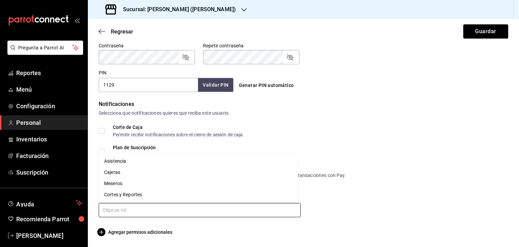
click at [138, 211] on input "text" at bounding box center [200, 210] width 202 height 14
click at [124, 163] on li "Asistencia" at bounding box center [198, 160] width 199 height 11
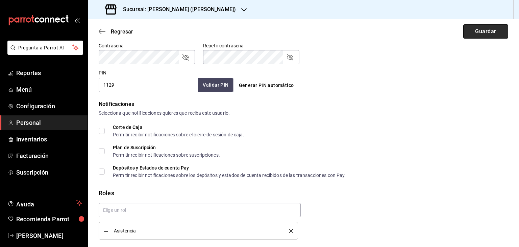
click at [482, 29] on button "Guardar" at bounding box center [485, 31] width 45 height 14
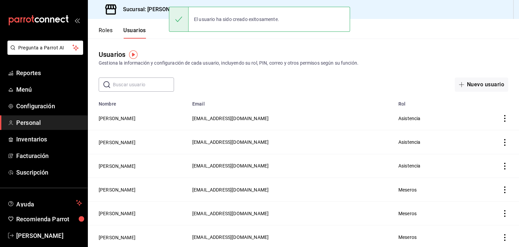
click at [501, 119] on icon "actions" at bounding box center [504, 118] width 7 height 7
click at [485, 108] on li "Duplicar" at bounding box center [474, 109] width 57 height 19
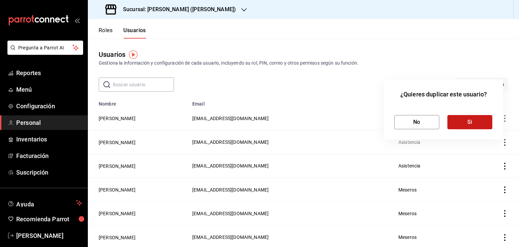
click at [474, 121] on button "Si" at bounding box center [469, 122] width 45 height 14
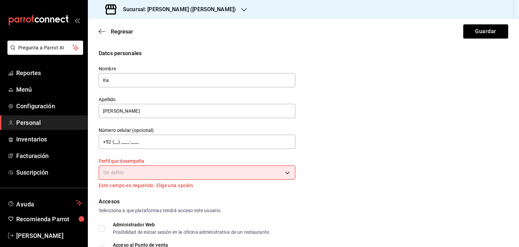
type input "K"
type input "Juany"
type input "[PERSON_NAME]"
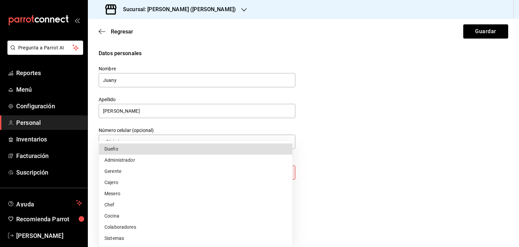
click at [160, 177] on body "Pregunta a Parrot AI Reportes Menú Configuración Personal Inventarios Facturaci…" at bounding box center [259, 123] width 519 height 247
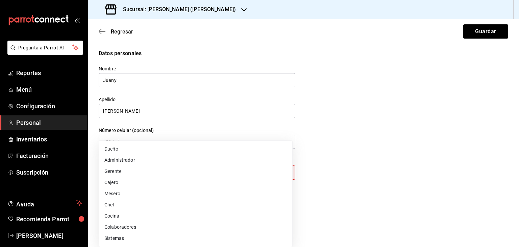
click at [153, 226] on li "Colaboradores" at bounding box center [195, 226] width 193 height 11
type input "STAFF"
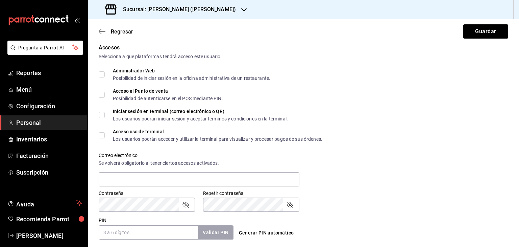
scroll to position [146, 0]
click at [105, 94] on span "Acceso al Punto de venta Posibilidad de autenticarse en el POS mediante PIN." at bounding box center [164, 94] width 118 height 12
click at [105, 94] on input "Acceso al Punto de venta Posibilidad de autenticarse en el POS mediante PIN." at bounding box center [102, 94] width 6 height 6
checkbox input "true"
click at [141, 230] on input "PIN" at bounding box center [148, 232] width 99 height 14
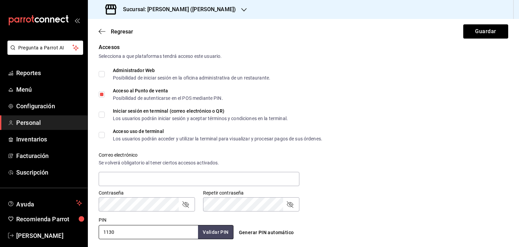
scroll to position [293, 0]
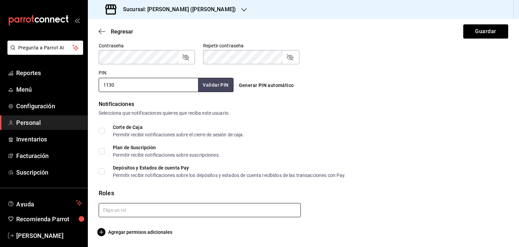
type input "1130"
click at [157, 216] on input "text" at bounding box center [200, 210] width 202 height 14
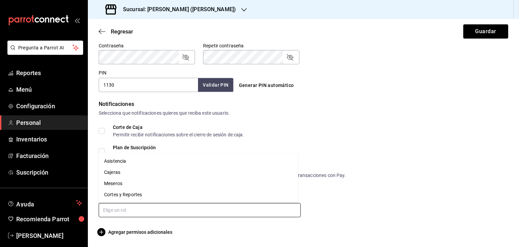
click at [129, 160] on li "Asistencia" at bounding box center [198, 160] width 199 height 11
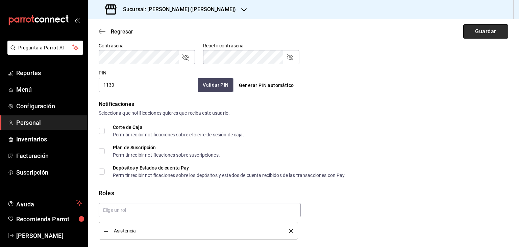
click at [480, 31] on button "Guardar" at bounding box center [485, 31] width 45 height 14
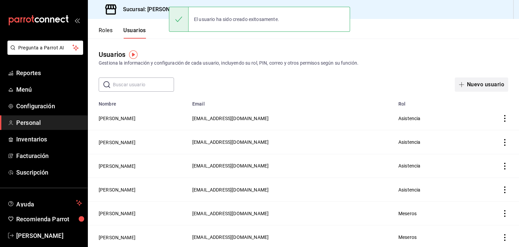
click at [477, 82] on button "Nuevo usuario" at bounding box center [481, 84] width 53 height 14
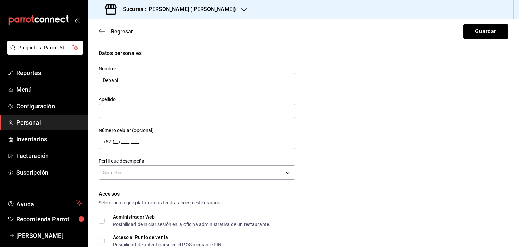
type input "Debani"
type input "G"
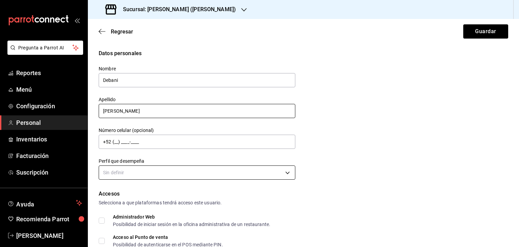
type input "[PERSON_NAME]"
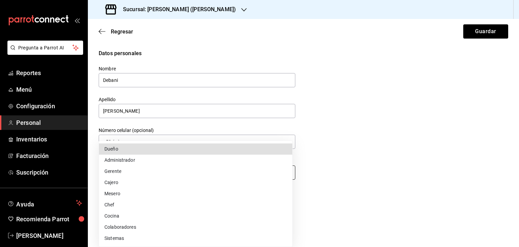
click at [176, 171] on body "Pregunta a Parrot AI Reportes Menú Configuración Personal Inventarios Facturaci…" at bounding box center [259, 123] width 519 height 247
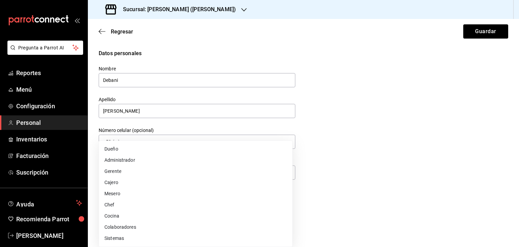
click at [158, 230] on li "Colaboradores" at bounding box center [195, 226] width 193 height 11
type input "STAFF"
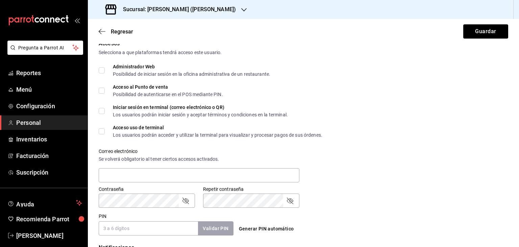
scroll to position [151, 0]
click at [102, 92] on input "Acceso al Punto de venta Posibilidad de autenticarse en el POS mediante PIN." at bounding box center [102, 89] width 6 height 6
checkbox input "true"
click at [169, 227] on input "PIN" at bounding box center [148, 227] width 99 height 14
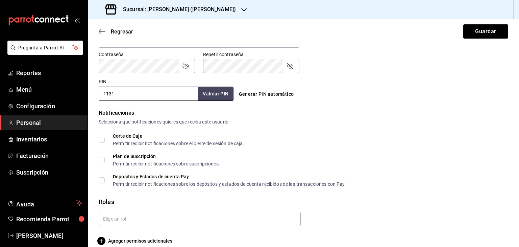
scroll to position [293, 0]
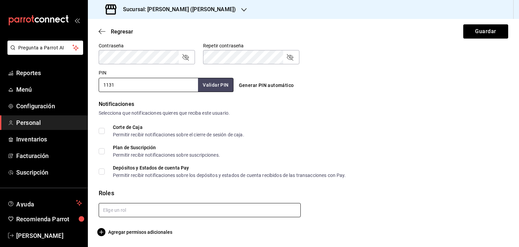
type input "1131"
click at [159, 208] on input "text" at bounding box center [200, 210] width 202 height 14
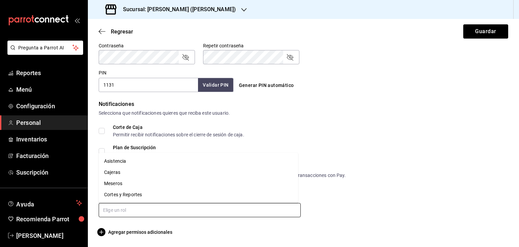
click at [140, 158] on li "Asistencia" at bounding box center [198, 160] width 199 height 11
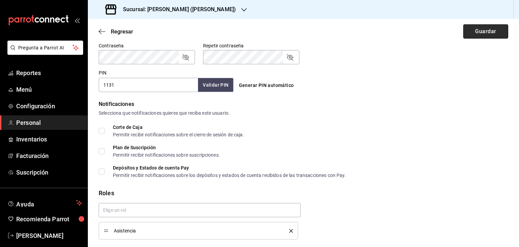
click at [490, 32] on button "Guardar" at bounding box center [485, 31] width 45 height 14
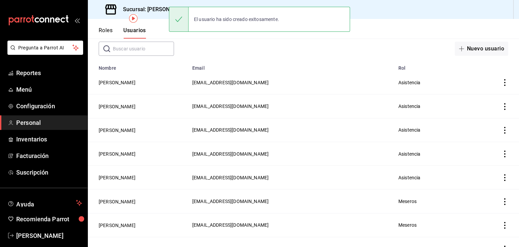
scroll to position [16, 0]
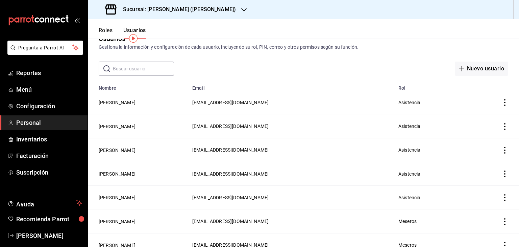
click at [501, 102] on icon "actions" at bounding box center [504, 102] width 7 height 7
click at [471, 95] on span "Duplicar" at bounding box center [468, 93] width 29 height 8
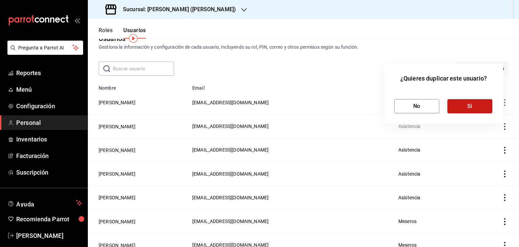
click at [481, 105] on button "Si" at bounding box center [469, 106] width 45 height 14
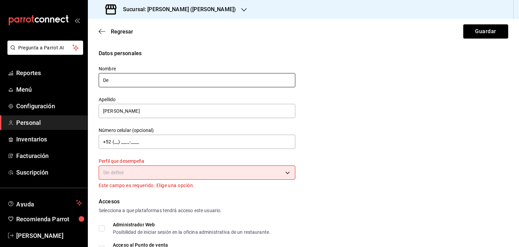
type input "D"
type input "Sahid"
type input "[PERSON_NAME]"
click at [167, 171] on body "Pregunta a Parrot AI Reportes Menú Configuración Personal Inventarios Facturaci…" at bounding box center [259, 123] width 519 height 247
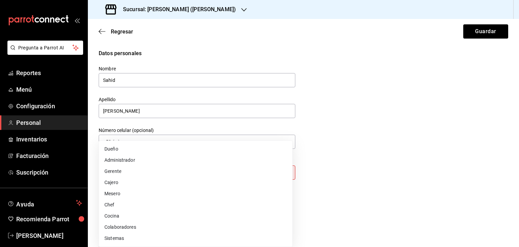
click at [149, 225] on li "Colaboradores" at bounding box center [195, 226] width 193 height 11
type input "STAFF"
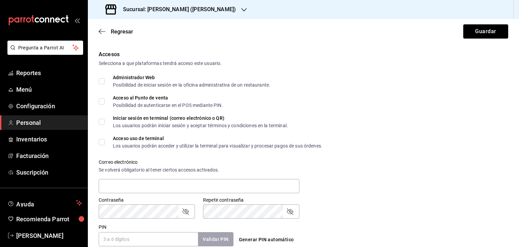
scroll to position [140, 0]
click at [103, 103] on input "Acceso al Punto de venta Posibilidad de autenticarse en el POS mediante PIN." at bounding box center [102, 101] width 6 height 6
checkbox input "true"
click at [111, 241] on input "PIN" at bounding box center [148, 238] width 99 height 14
type input "1132"
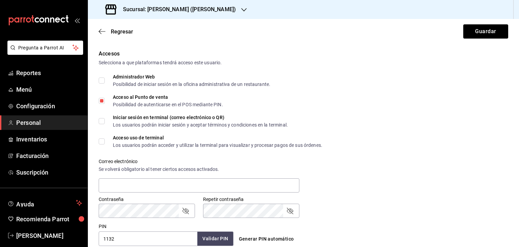
click at [222, 238] on button "Validar PIN" at bounding box center [215, 238] width 36 height 15
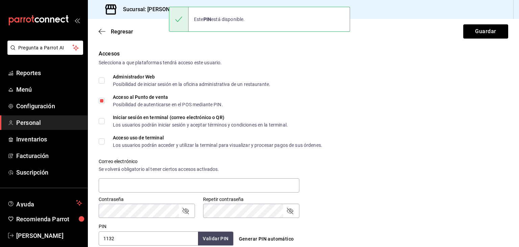
scroll to position [293, 0]
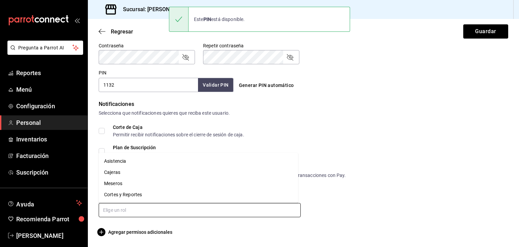
click at [175, 212] on input "text" at bounding box center [200, 210] width 202 height 14
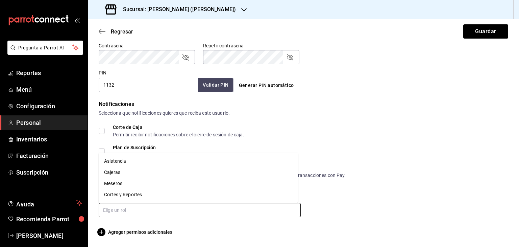
click at [144, 160] on li "Asistencia" at bounding box center [198, 160] width 199 height 11
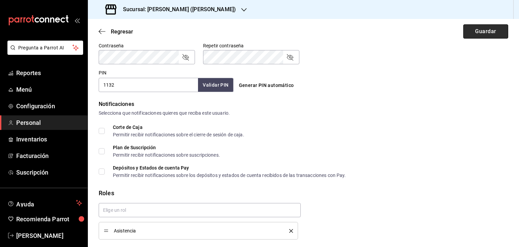
click at [477, 29] on button "Guardar" at bounding box center [485, 31] width 45 height 14
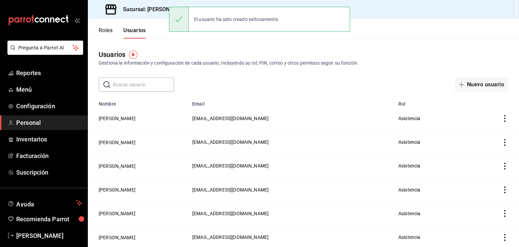
click at [501, 117] on icon "actions" at bounding box center [504, 118] width 7 height 7
click at [475, 107] on span "Duplicar" at bounding box center [468, 109] width 29 height 8
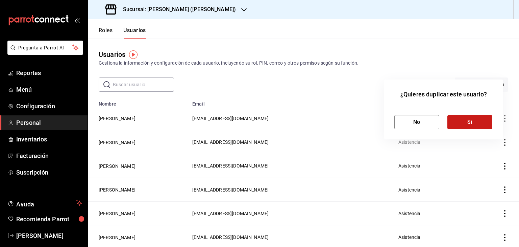
click at [473, 122] on button "Si" at bounding box center [469, 122] width 45 height 14
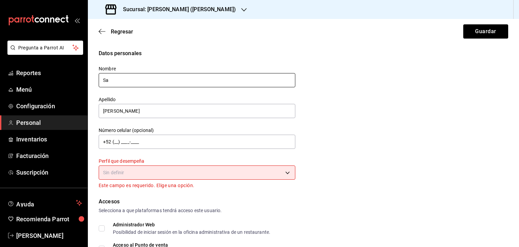
type input "S"
type input "[PERSON_NAME]"
click at [148, 174] on body "Pregunta a Parrot AI Reportes Menú Configuración Personal Inventarios Facturaci…" at bounding box center [259, 123] width 519 height 247
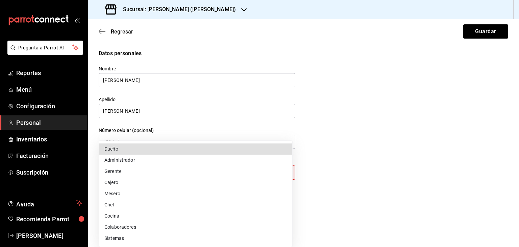
click at [139, 227] on li "Colaboradores" at bounding box center [195, 226] width 193 height 11
type input "STAFF"
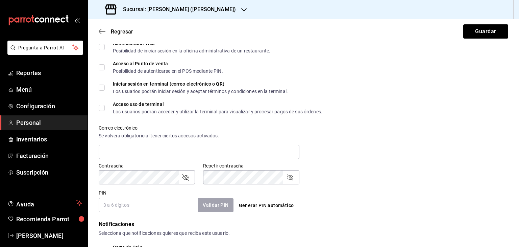
scroll to position [175, 0]
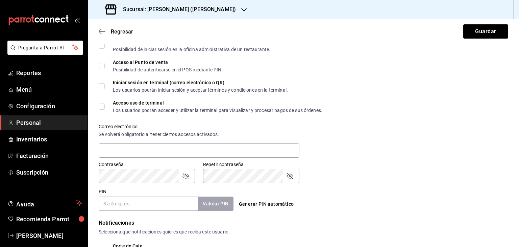
click at [102, 66] on input "Acceso al Punto de venta Posibilidad de autenticarse en el POS mediante PIN." at bounding box center [102, 66] width 6 height 6
checkbox input "true"
click at [127, 204] on input "PIN" at bounding box center [148, 203] width 99 height 14
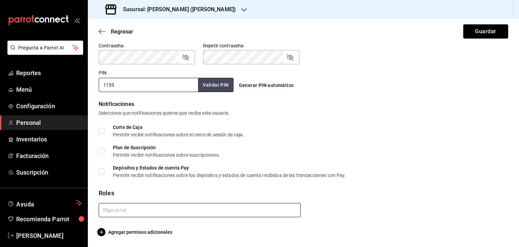
type input "1133"
click at [249, 211] on input "text" at bounding box center [200, 210] width 202 height 14
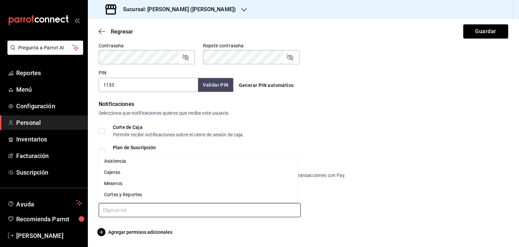
click at [148, 158] on li "Asistencia" at bounding box center [198, 160] width 199 height 11
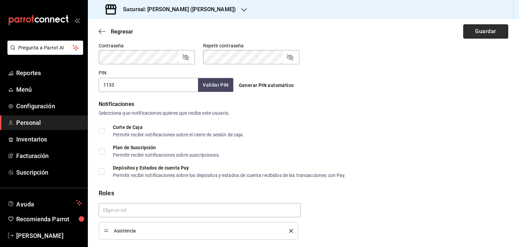
click at [481, 32] on button "Guardar" at bounding box center [485, 31] width 45 height 14
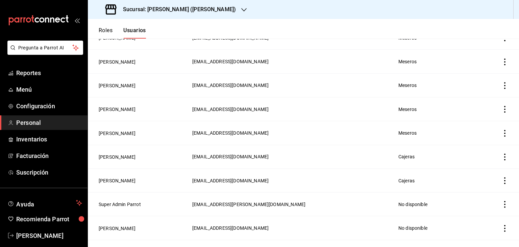
scroll to position [252, 0]
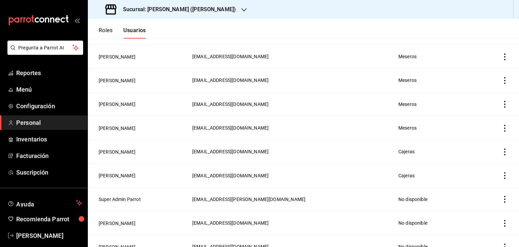
click at [501, 153] on icon "actions" at bounding box center [504, 151] width 7 height 7
click at [481, 145] on span "Duplicar" at bounding box center [468, 142] width 29 height 8
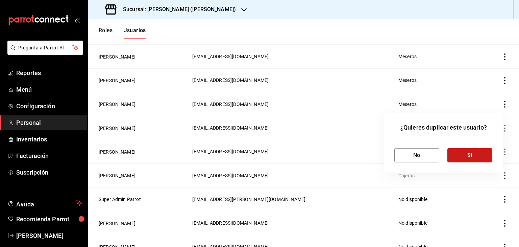
click at [476, 160] on button "Si" at bounding box center [469, 155] width 45 height 14
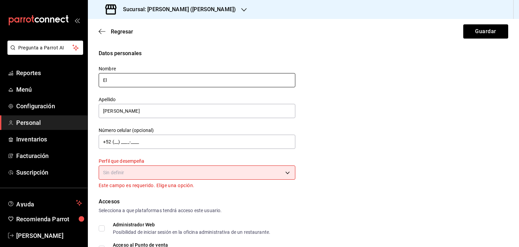
type input "E"
type input "[PERSON_NAME]"
click at [313, 157] on div "Datos personales Nombre [PERSON_NAME] [PERSON_NAME] Número celular (opcional) +…" at bounding box center [303, 119] width 409 height 140
click at [251, 169] on body "Pregunta a Parrot AI Reportes Menú Configuración Personal Inventarios Facturaci…" at bounding box center [259, 123] width 519 height 247
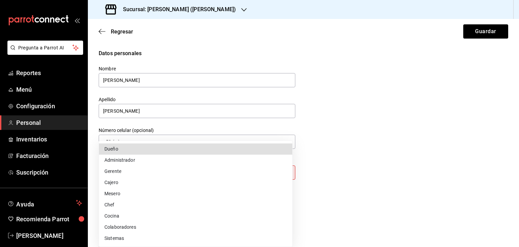
click at [188, 182] on li "Cajero" at bounding box center [195, 182] width 193 height 11
type input "CASHIER"
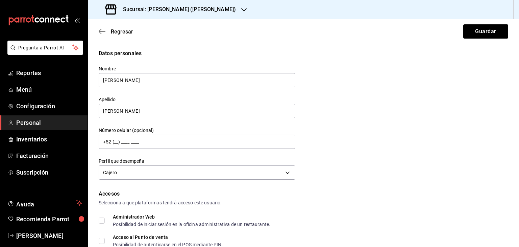
click at [400, 167] on div "Datos personales Nombre [PERSON_NAME] [PERSON_NAME] Número celular (opcional) +…" at bounding box center [303, 115] width 409 height 132
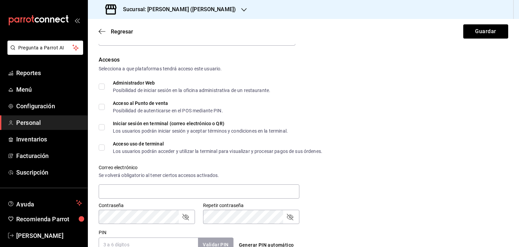
scroll to position [138, 0]
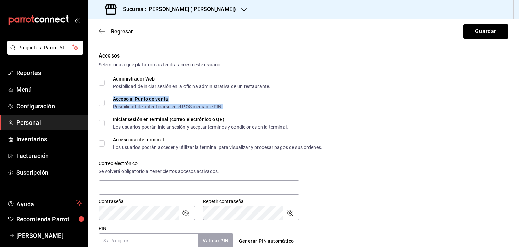
click at [117, 102] on div "Acceso al Punto de venta Posibilidad de autenticarse en el POS mediante PIN." at bounding box center [168, 103] width 110 height 12
click at [102, 102] on input "Acceso al Punto de venta Posibilidad de autenticarse en el POS mediante PIN." at bounding box center [102, 103] width 6 height 6
checkbox input "true"
click at [100, 144] on input "Acceso uso de terminal Los usuarios podrán acceder y utilizar la terminal para …" at bounding box center [102, 143] width 6 height 6
checkbox input "true"
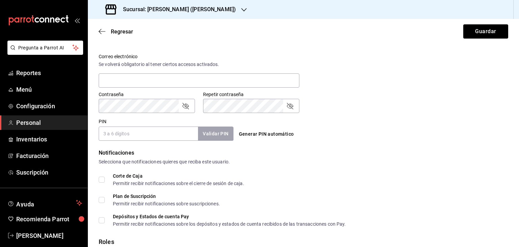
scroll to position [248, 0]
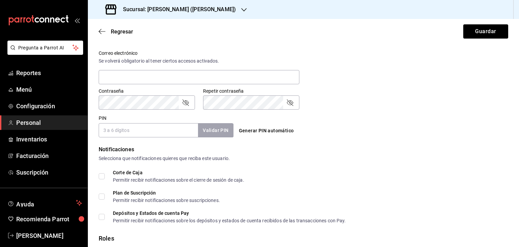
click at [138, 131] on input "PIN" at bounding box center [148, 130] width 99 height 14
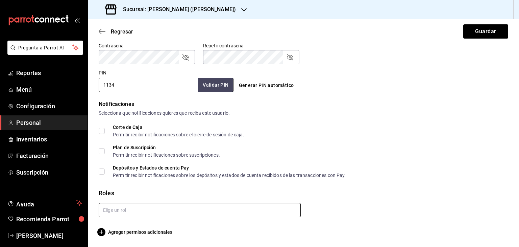
type input "1134"
click at [157, 207] on input "text" at bounding box center [200, 210] width 202 height 14
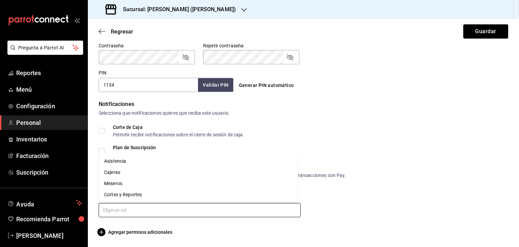
click at [142, 172] on li "Cajeras" at bounding box center [198, 172] width 199 height 11
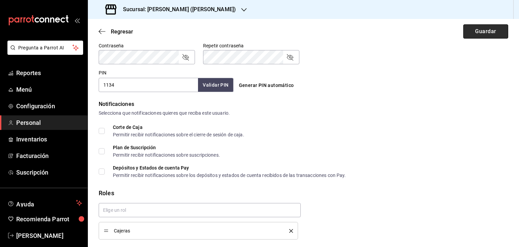
click at [481, 33] on button "Guardar" at bounding box center [485, 31] width 45 height 14
